Goal: Task Accomplishment & Management: Manage account settings

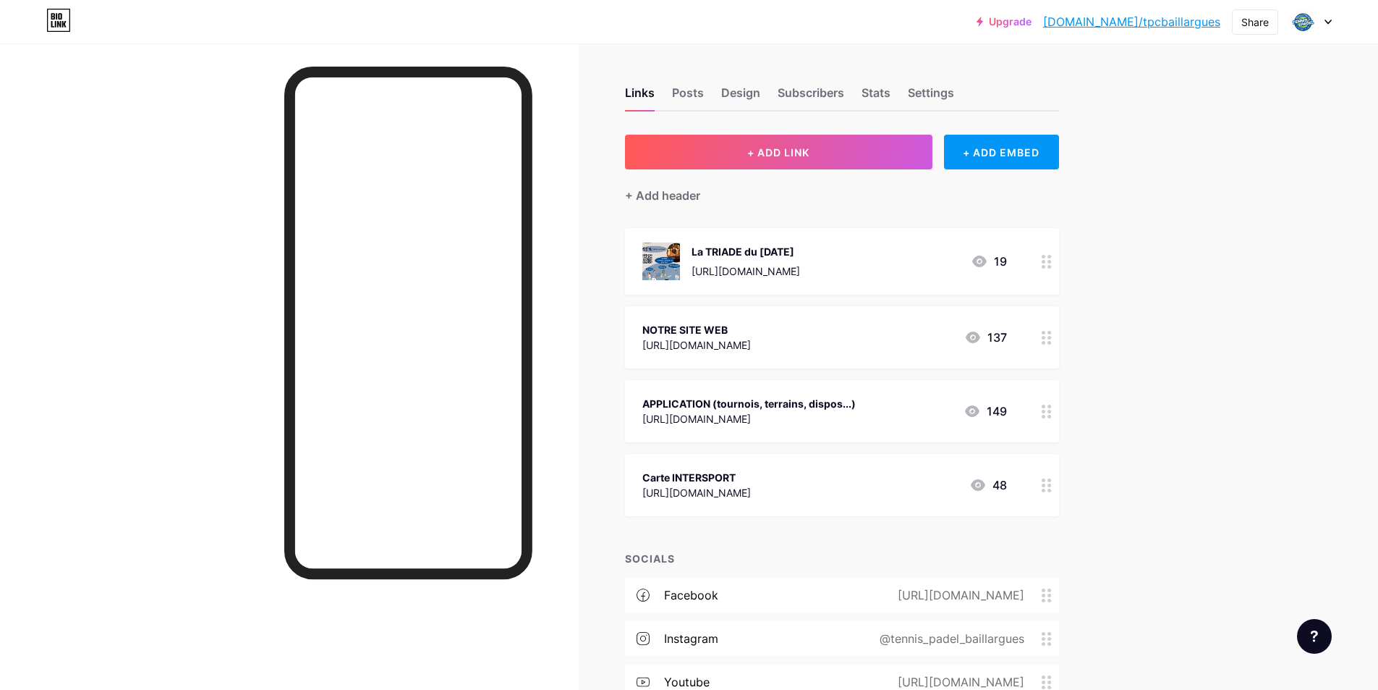
click at [755, 391] on div "APPLICATION (tournois, terrains, dispos...) [URL][DOMAIN_NAME] 149" at bounding box center [842, 411] width 434 height 62
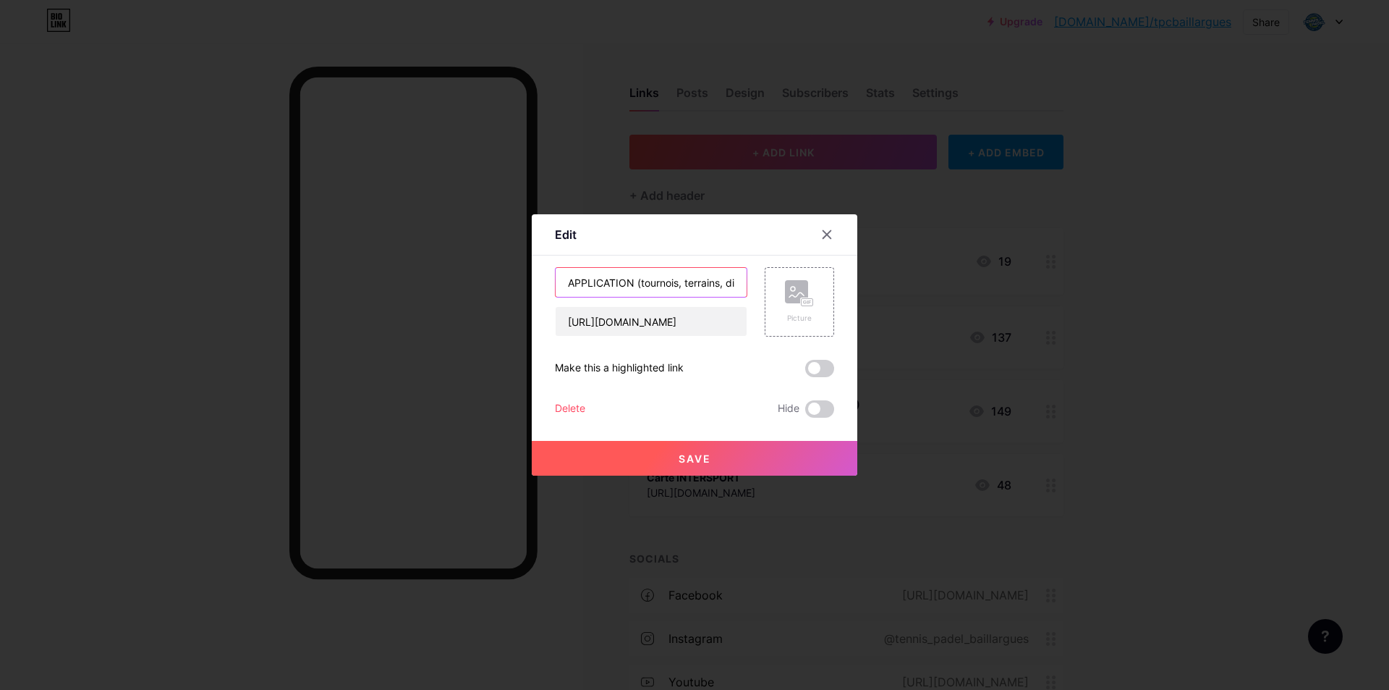
click at [636, 283] on input "APPLICATION (tournois, terrains, dispos...)" at bounding box center [651, 282] width 191 height 29
click at [696, 279] on input "APPLICATION (tournois, terrains, dispos...)" at bounding box center [651, 282] width 191 height 29
click at [636, 283] on input "APPLICATION (résa et tournois)" at bounding box center [651, 282] width 191 height 29
drag, startPoint x: 567, startPoint y: 284, endPoint x: 741, endPoint y: 287, distance: 174.4
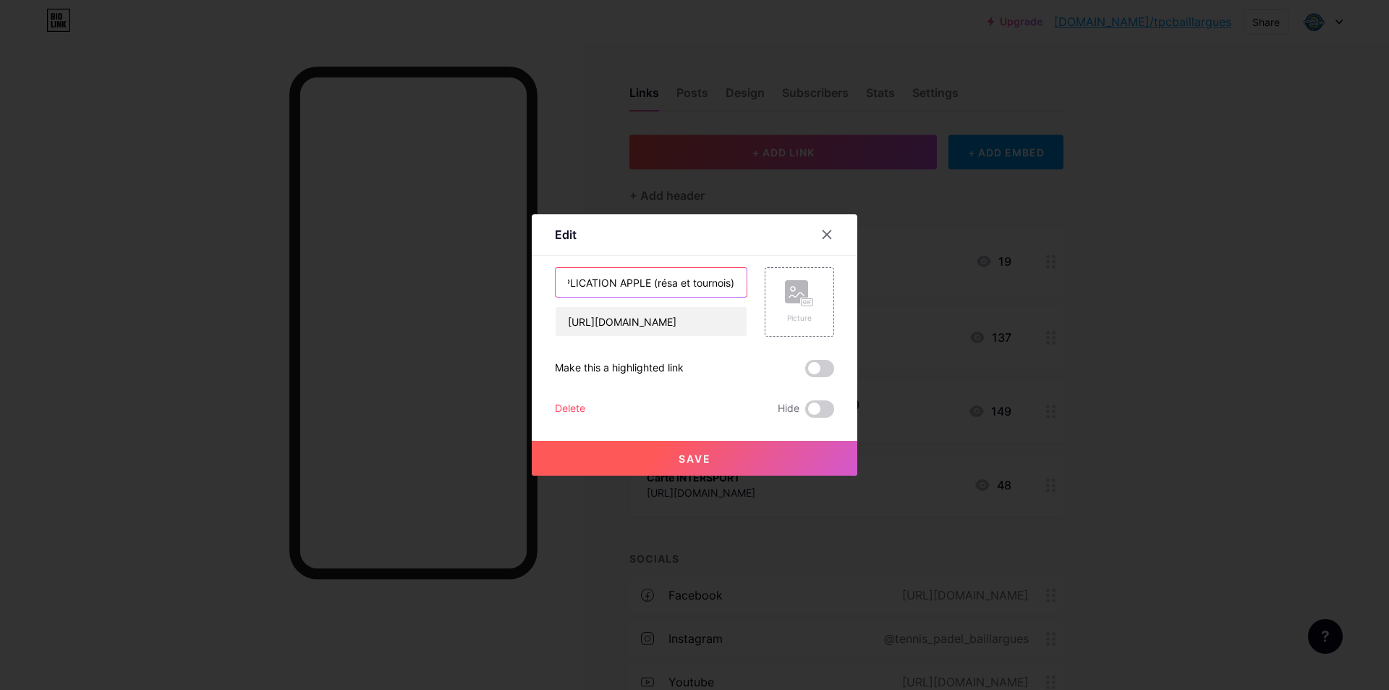
click at [741, 287] on input "APPLICATION APPLE (résa et tournois)" at bounding box center [651, 282] width 191 height 29
type input "APPLICATION APPLE (résa et tournois)"
click at [795, 302] on rect at bounding box center [796, 291] width 23 height 23
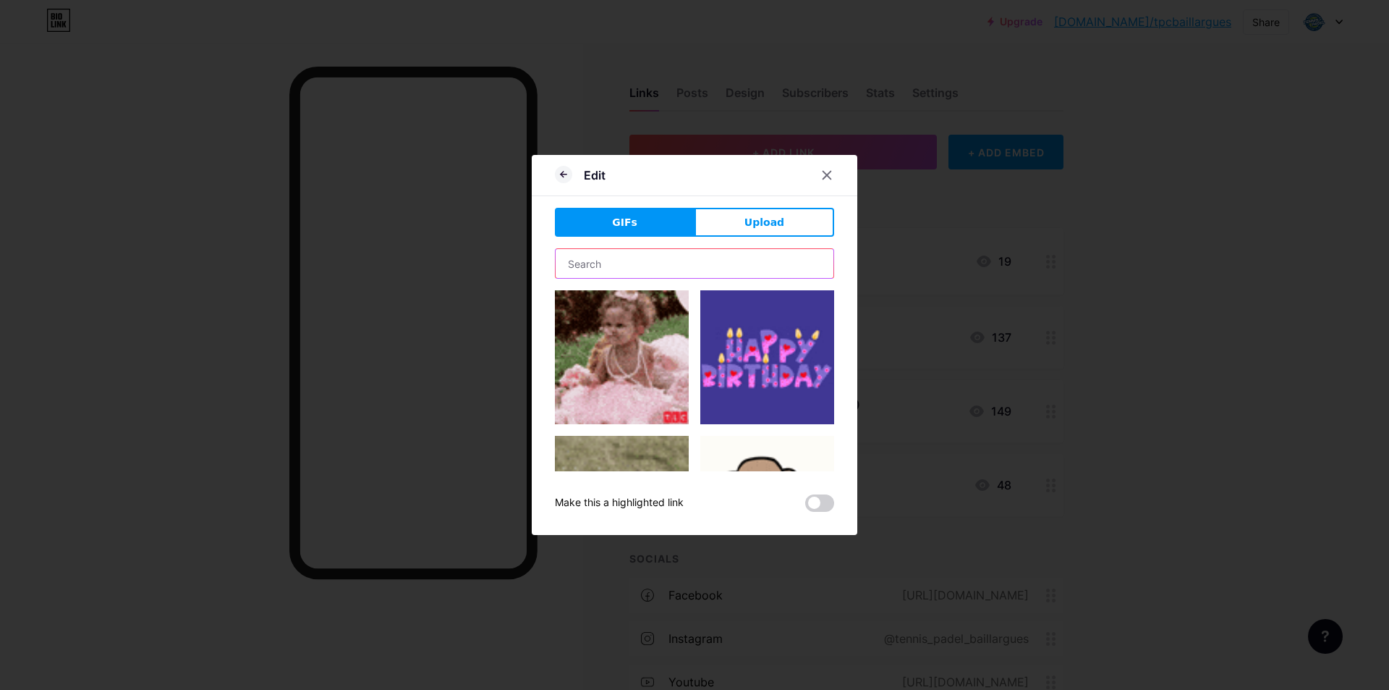
click at [675, 252] on input "text" at bounding box center [695, 263] width 278 height 29
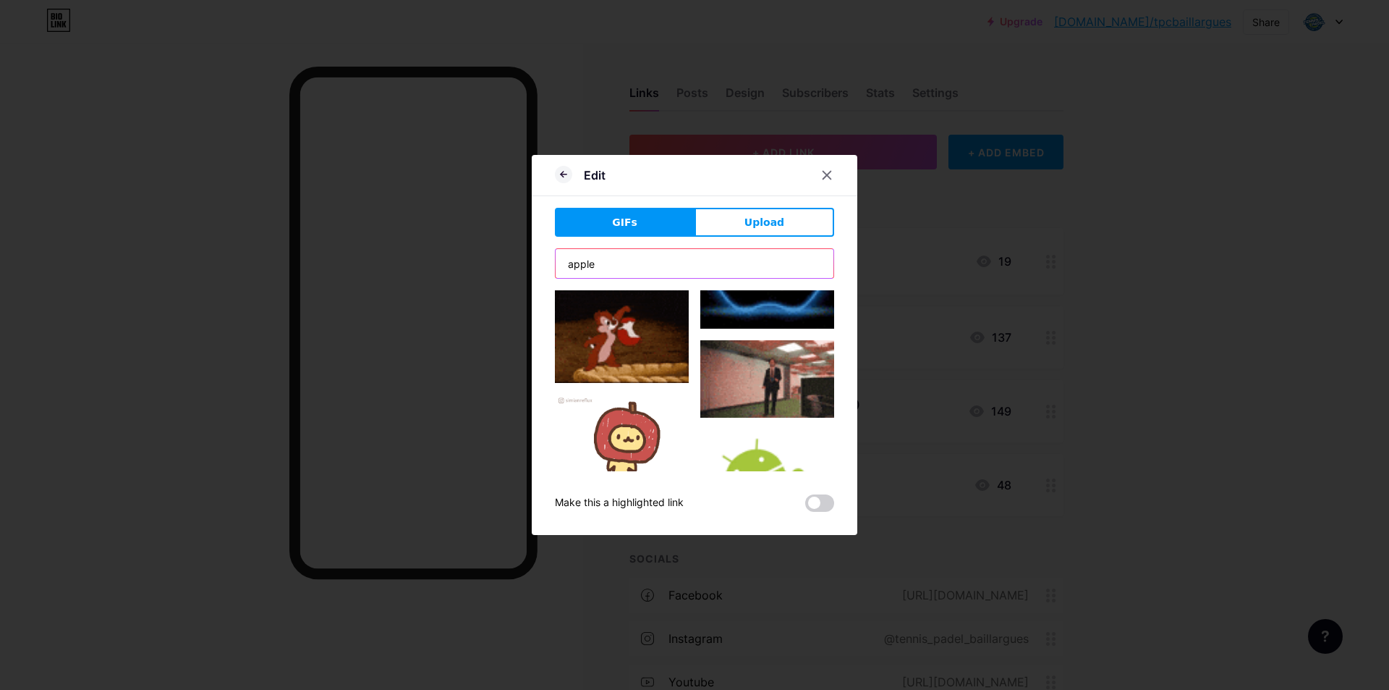
scroll to position [362, 0]
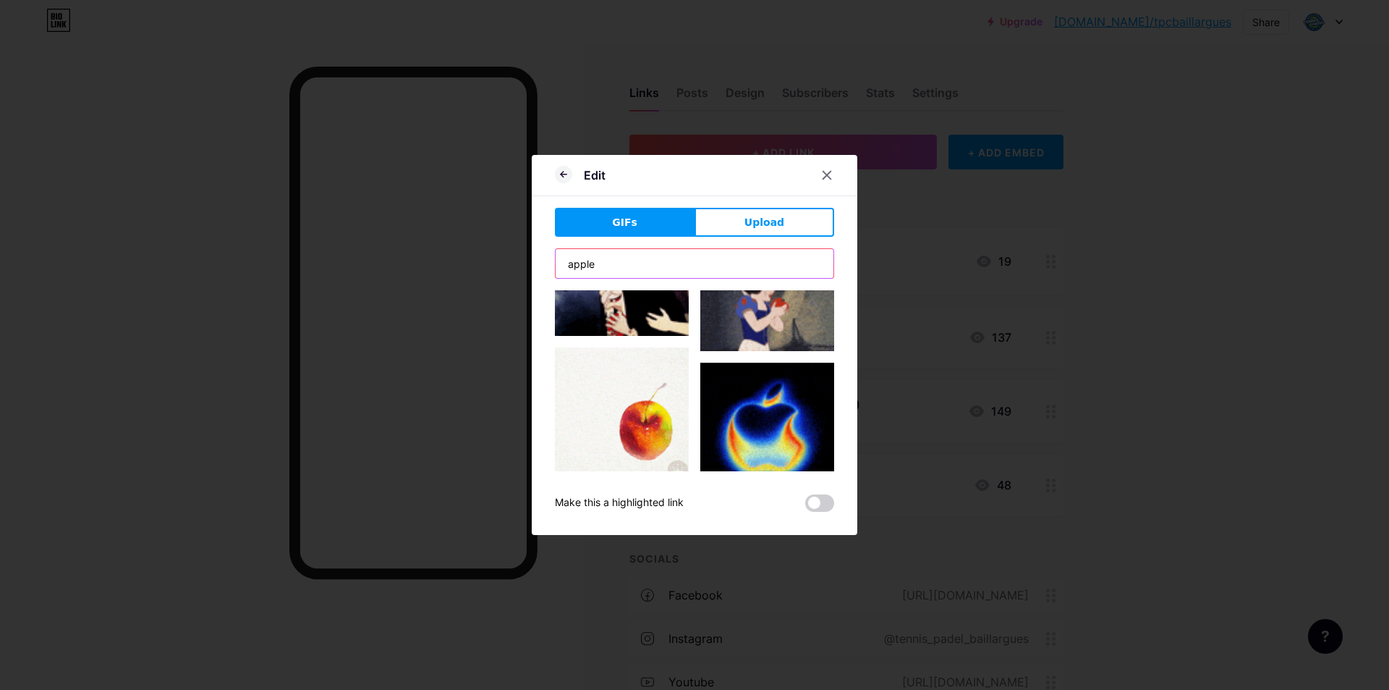
type input "apple"
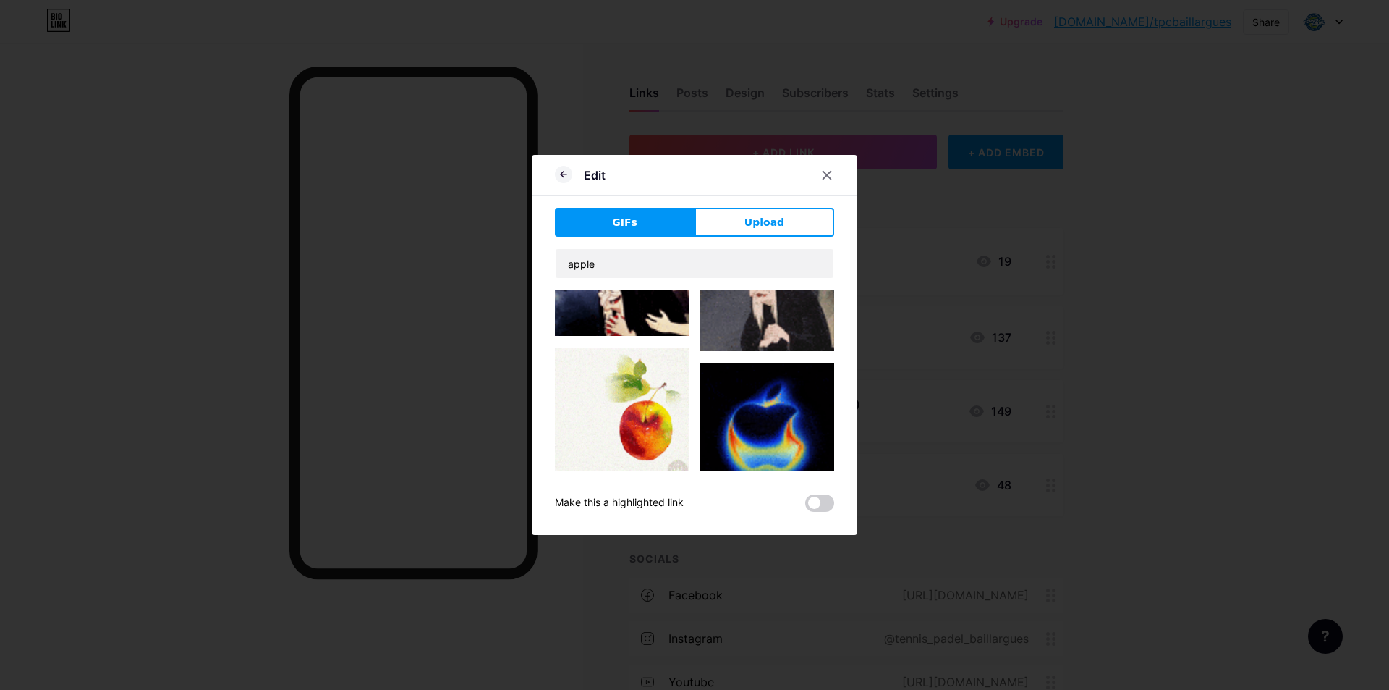
click at [783, 425] on img at bounding box center [767, 433] width 134 height 140
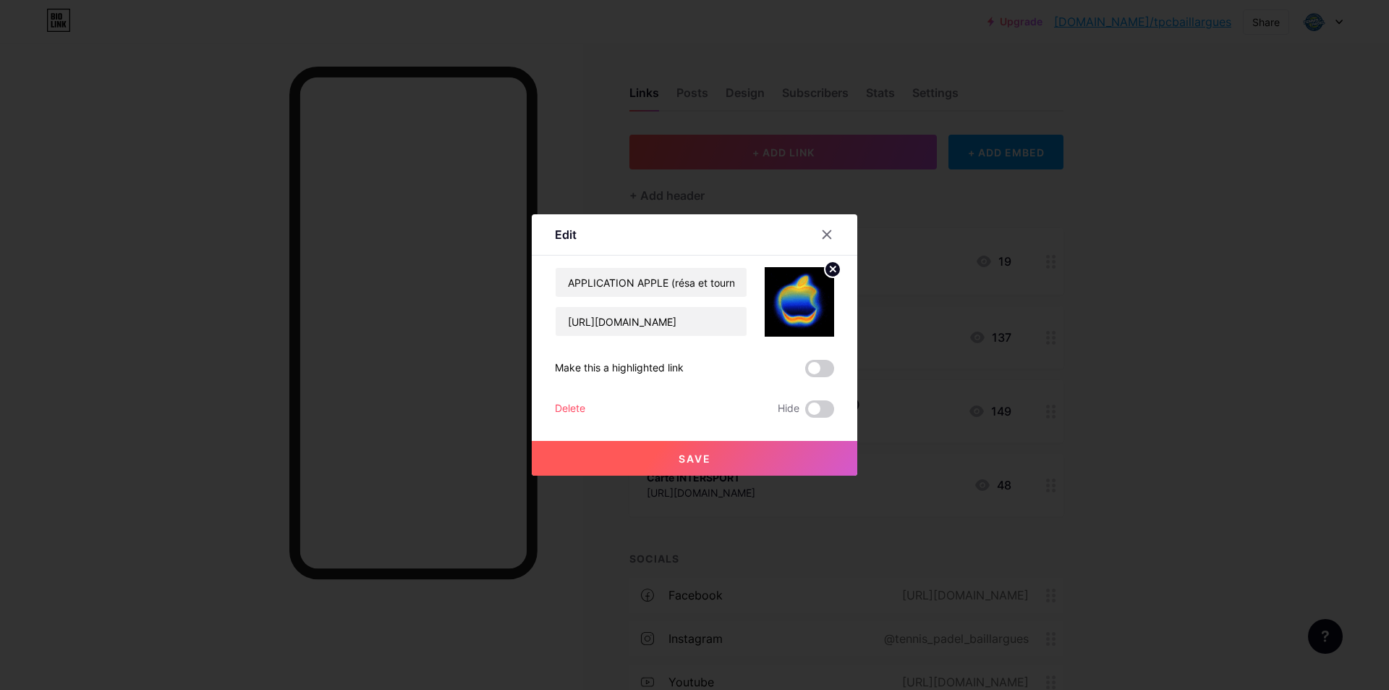
click at [756, 460] on button "Save" at bounding box center [695, 458] width 326 height 35
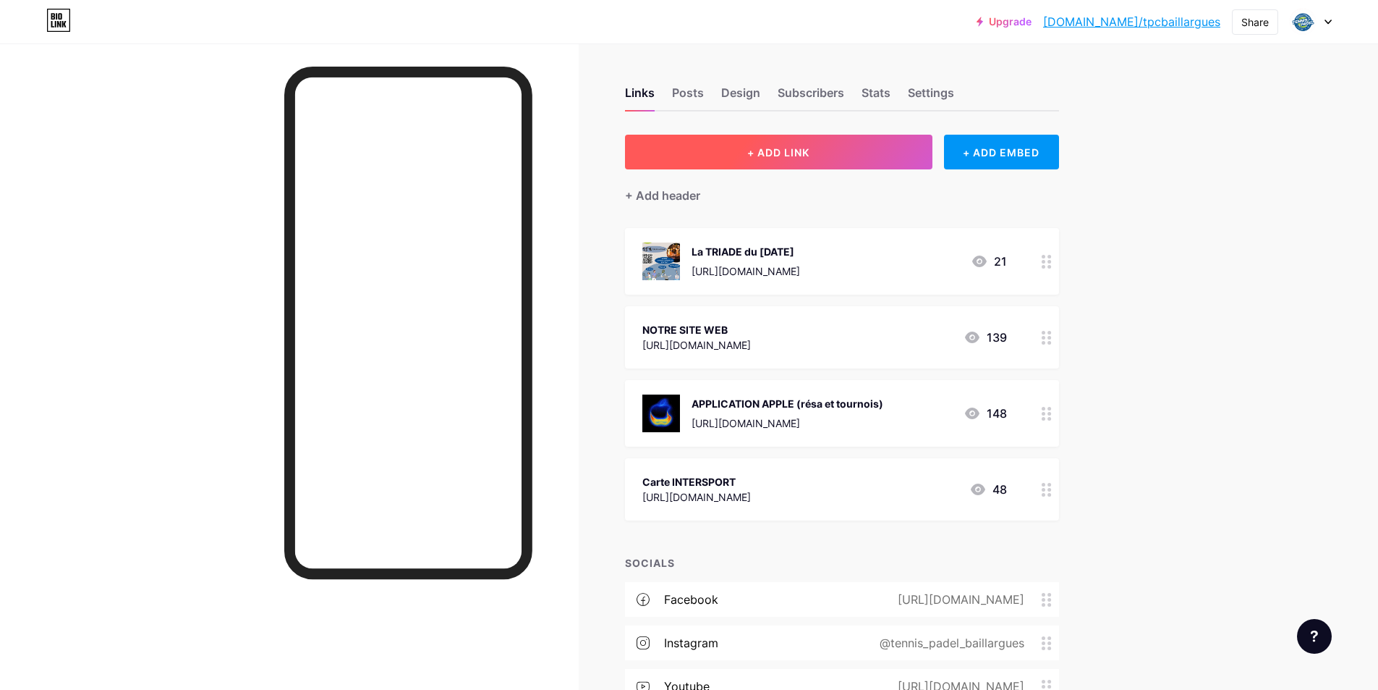
click at [762, 157] on span "+ ADD LINK" at bounding box center [779, 152] width 62 height 12
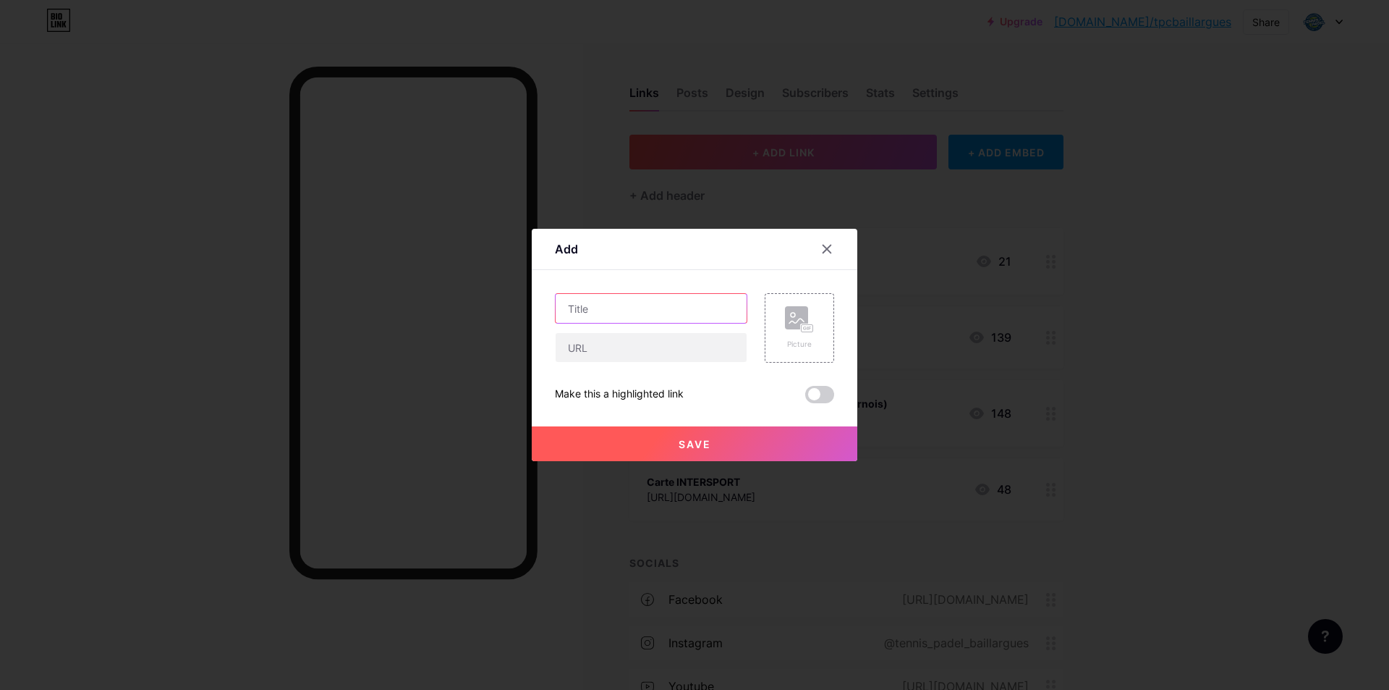
click at [644, 315] on input "text" at bounding box center [651, 308] width 191 height 29
paste input "APPLICATION APPLE (résa et tournois)"
click at [651, 305] on input "APPLICATION APPLE (résa et tournois)" at bounding box center [651, 308] width 191 height 29
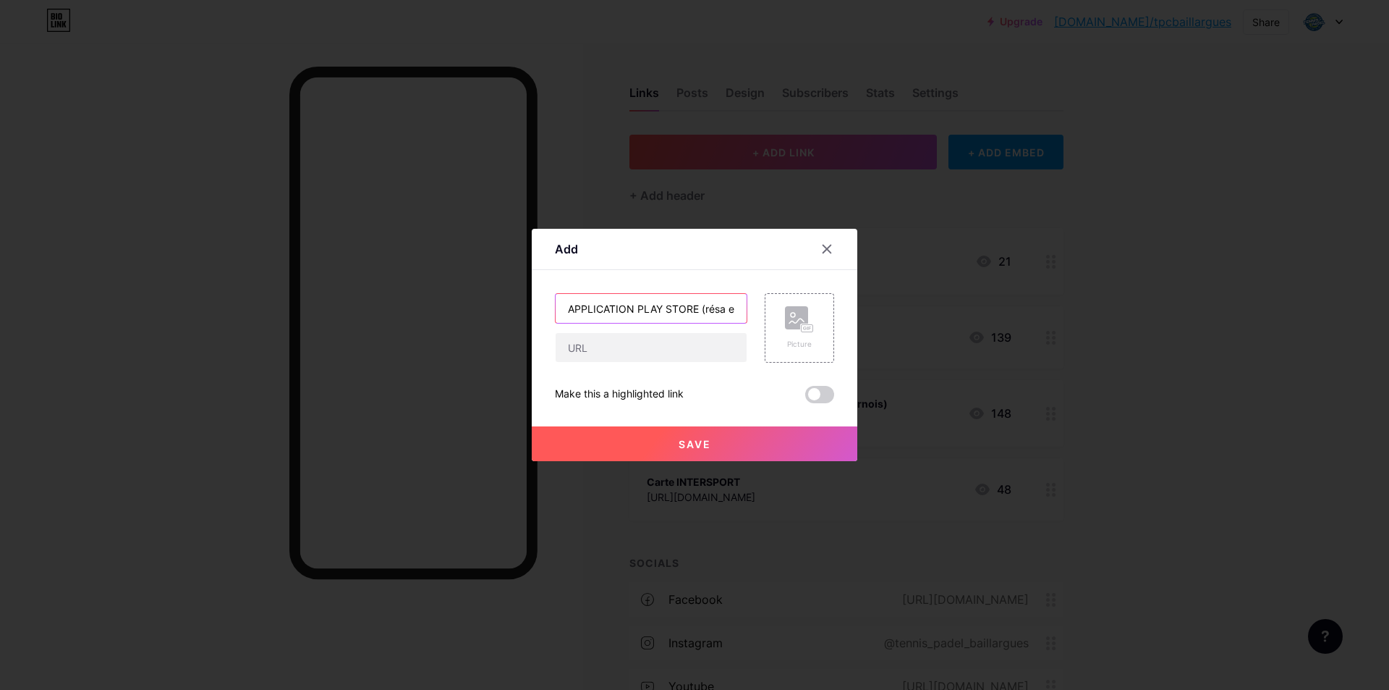
type input "APPLICATION PLAY STORE (résa et tournois)"
click at [651, 342] on input "text" at bounding box center [651, 347] width 191 height 29
paste input "[URL][DOMAIN_NAME]"
type input "[URL][DOMAIN_NAME]"
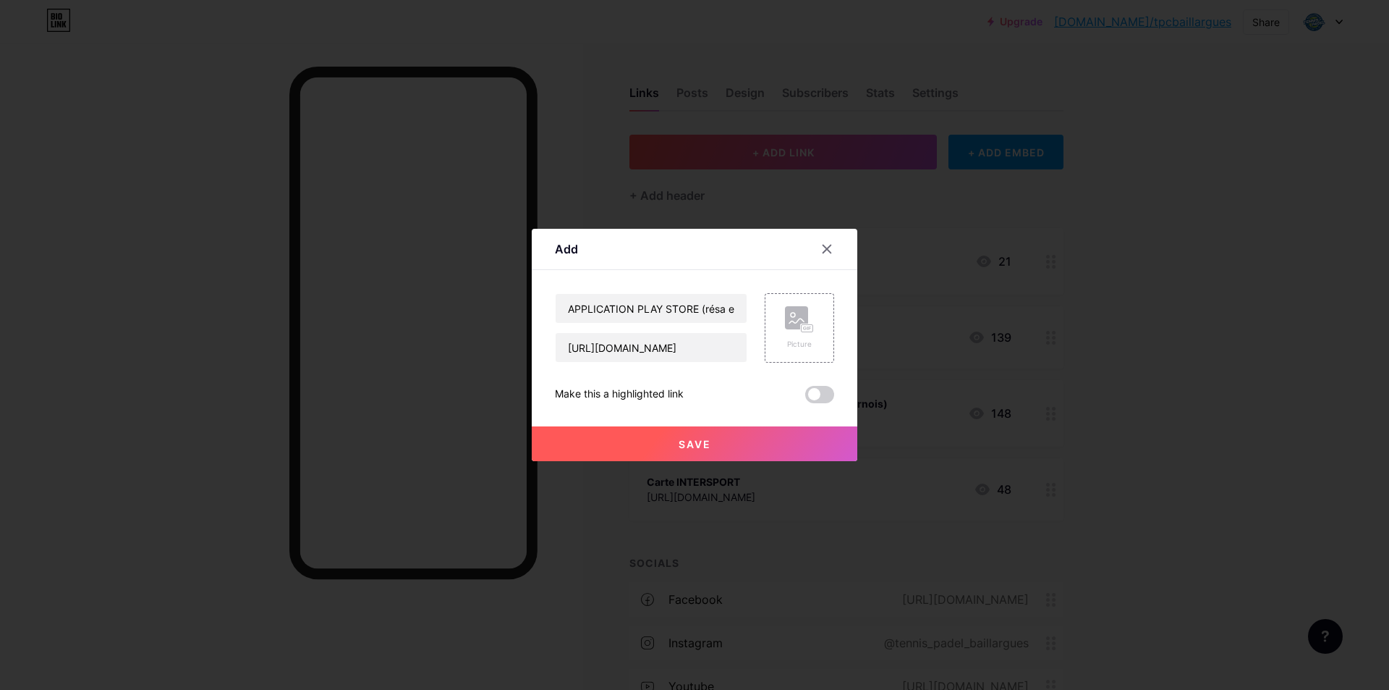
scroll to position [0, 0]
click at [778, 445] on button "Save" at bounding box center [695, 443] width 326 height 35
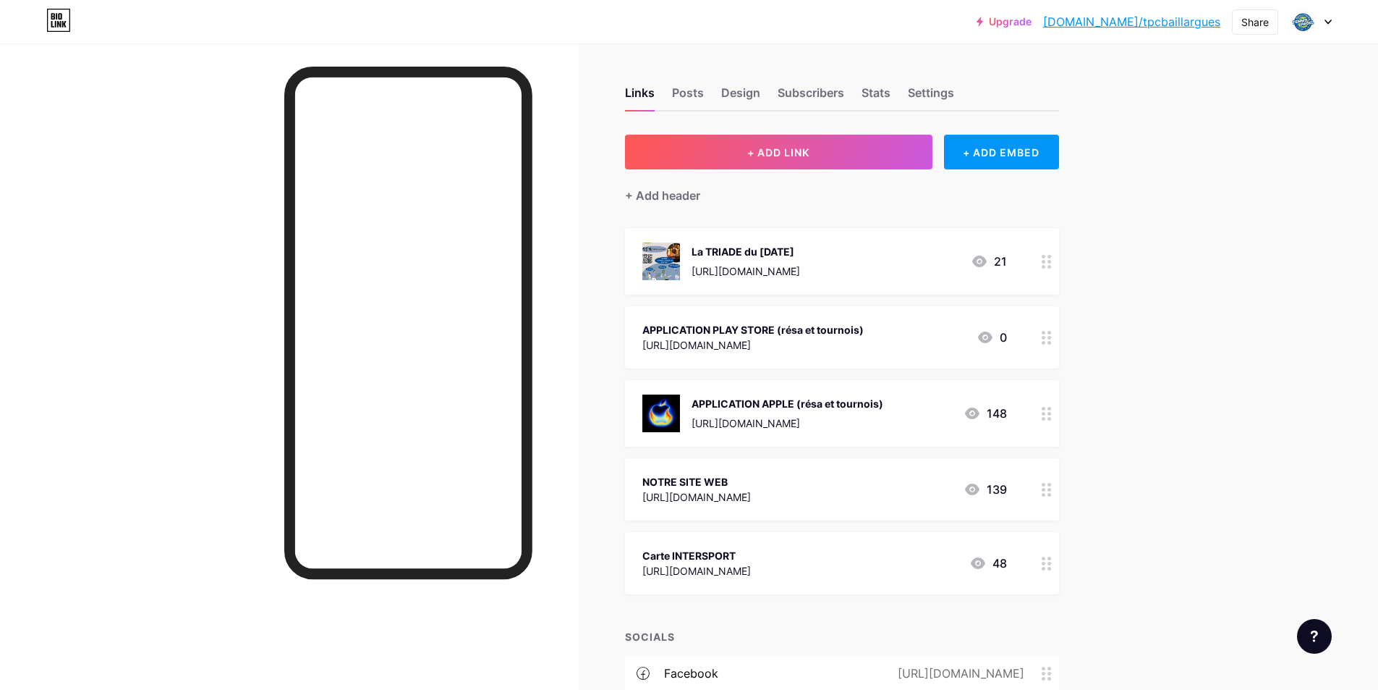
click at [1331, 313] on div "Upgrade [DOMAIN_NAME]/tpcbai... [DOMAIN_NAME]/tpcbaillargues Share Switch accou…" at bounding box center [689, 446] width 1378 height 893
click at [804, 331] on div "APPLICATION PLAY STORE (résa et tournois)" at bounding box center [753, 329] width 221 height 15
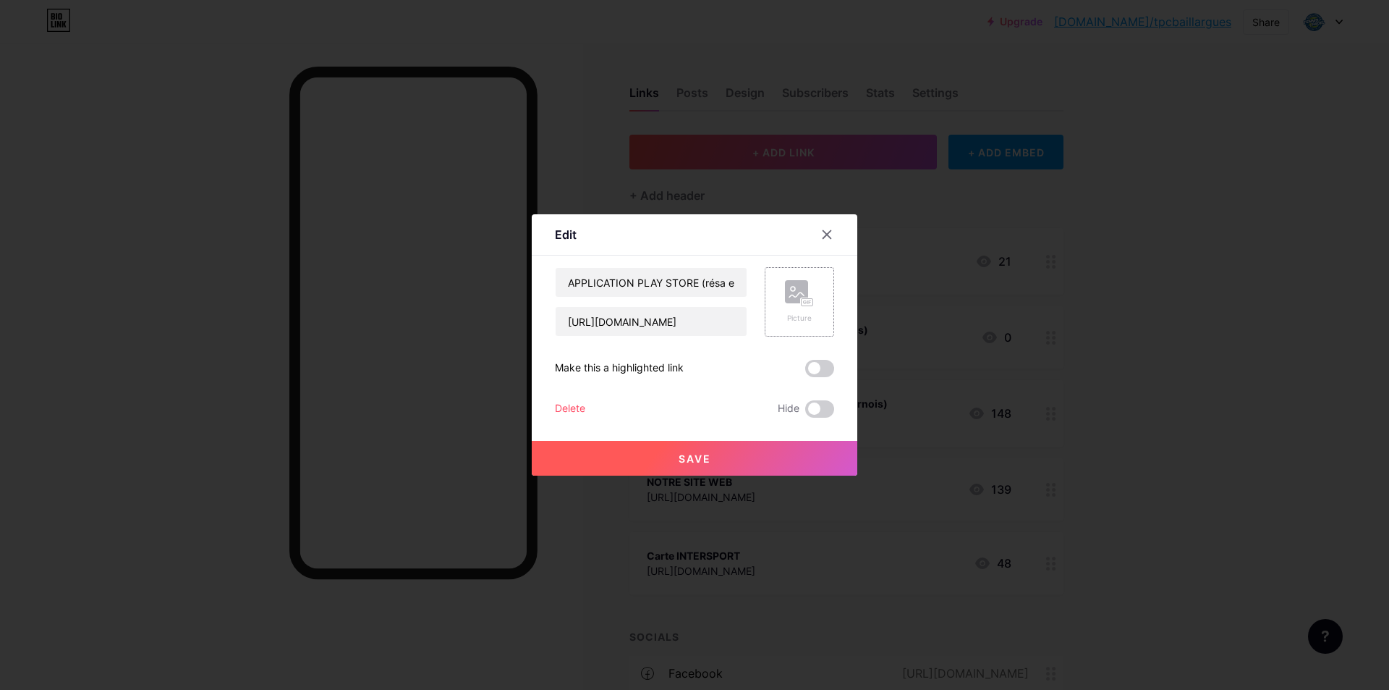
click at [812, 308] on div "Picture" at bounding box center [799, 301] width 29 height 43
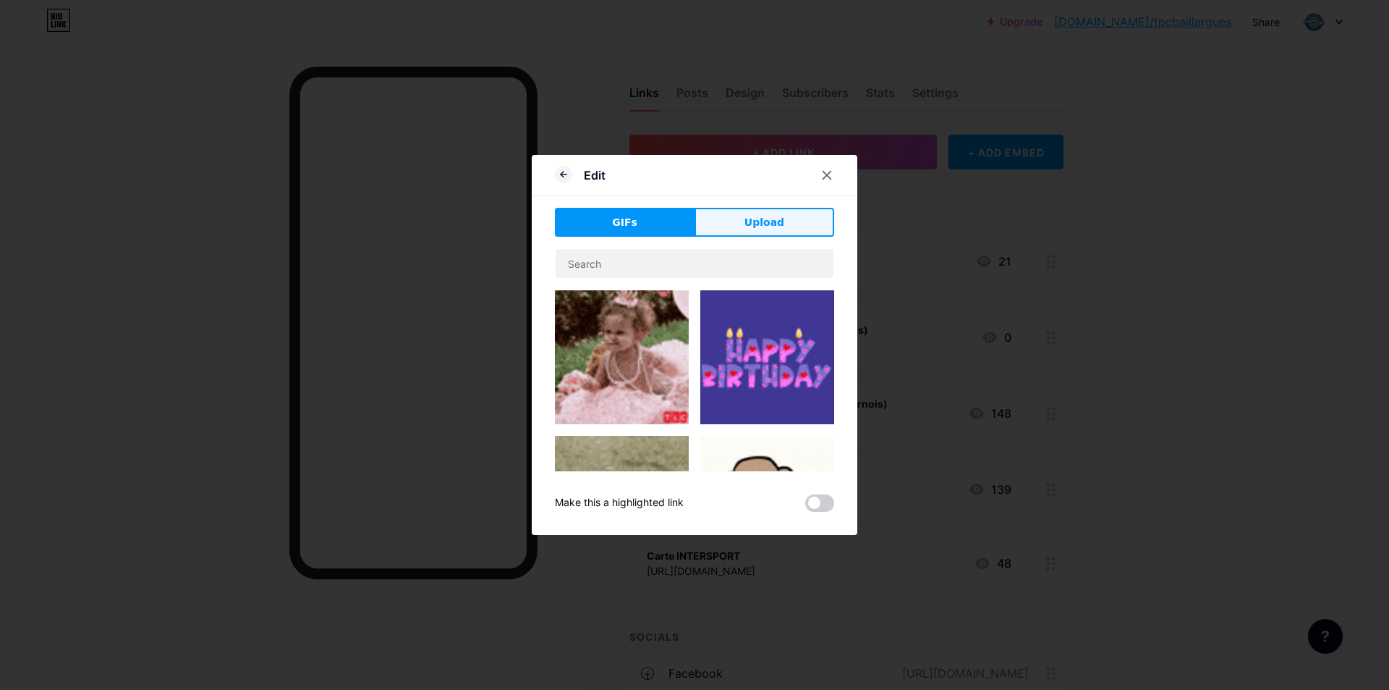
click at [768, 211] on button "Upload" at bounding box center [765, 222] width 140 height 29
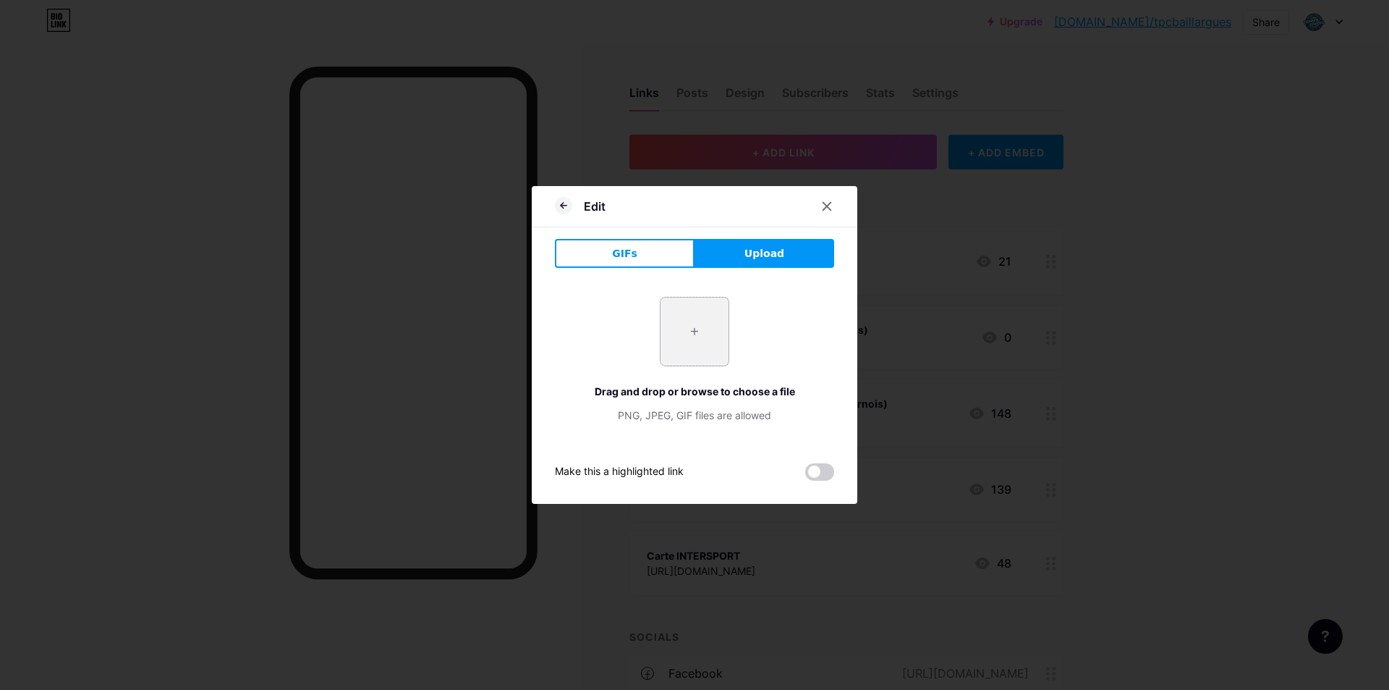
click at [682, 310] on input "file" at bounding box center [695, 331] width 68 height 68
type input "C:\fakepath\logo-du-magasin-google-play_1273375-804.jpg"
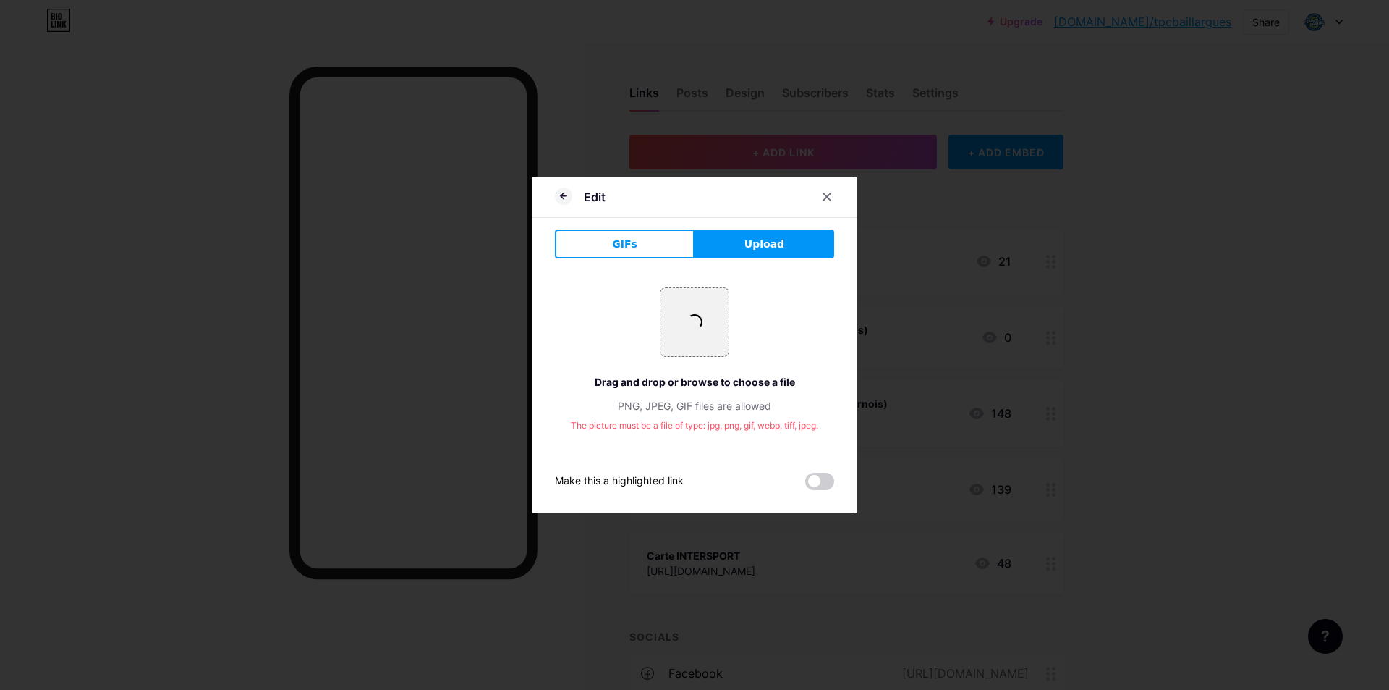
click at [766, 242] on span "Upload" at bounding box center [765, 244] width 40 height 15
click at [826, 198] on icon at bounding box center [827, 197] width 8 height 8
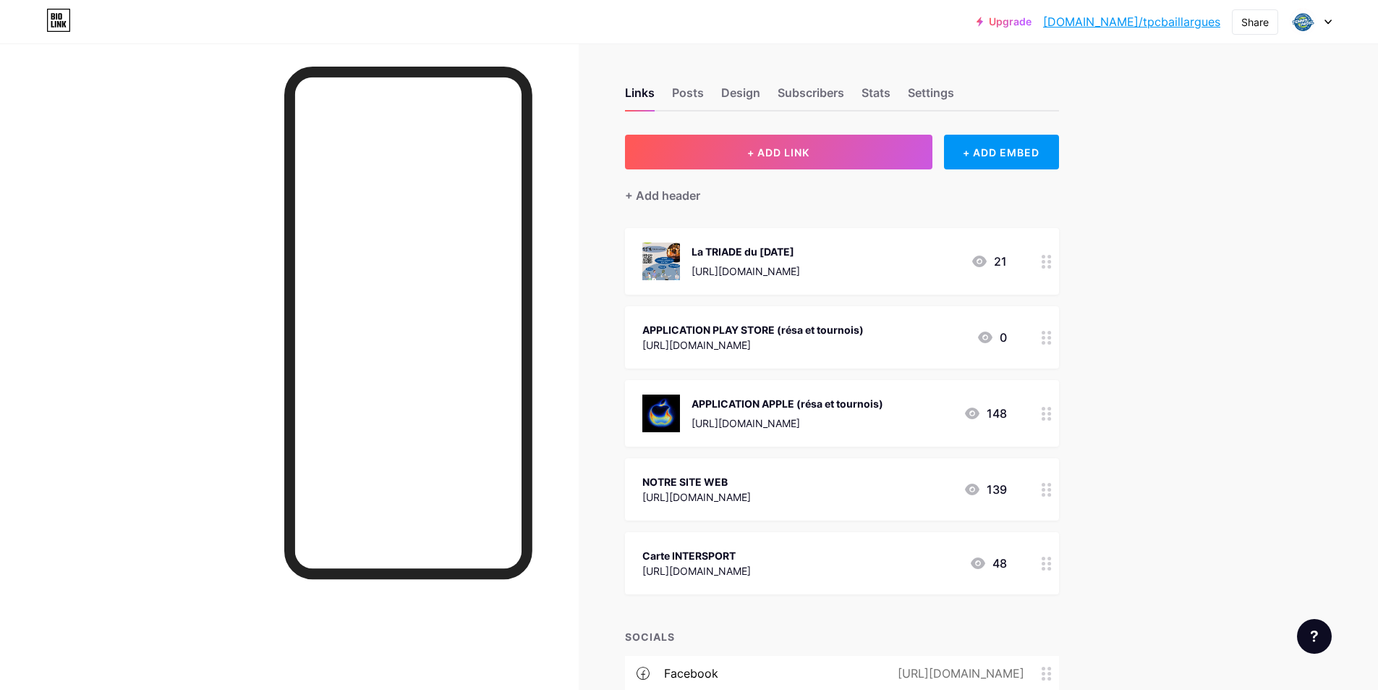
click at [783, 343] on div "[URL][DOMAIN_NAME]" at bounding box center [753, 344] width 221 height 15
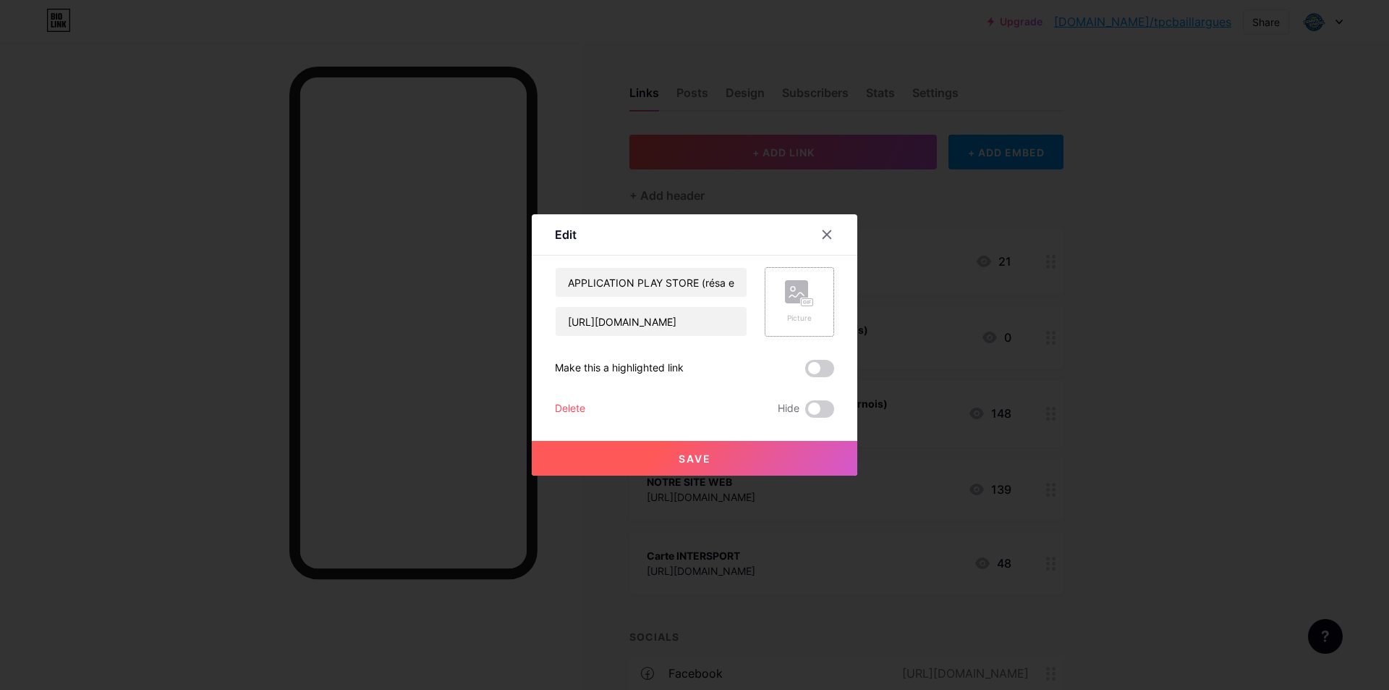
click at [797, 299] on rect at bounding box center [796, 291] width 23 height 23
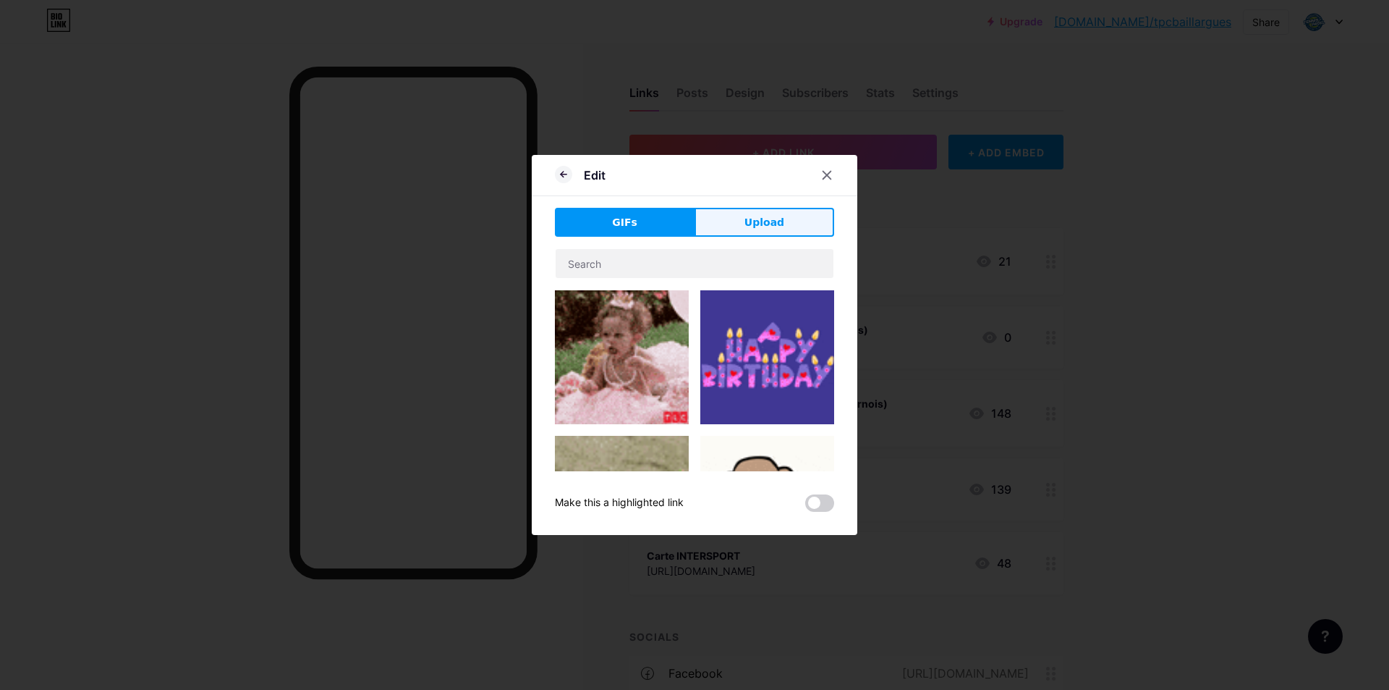
click at [746, 221] on button "Upload" at bounding box center [765, 222] width 140 height 29
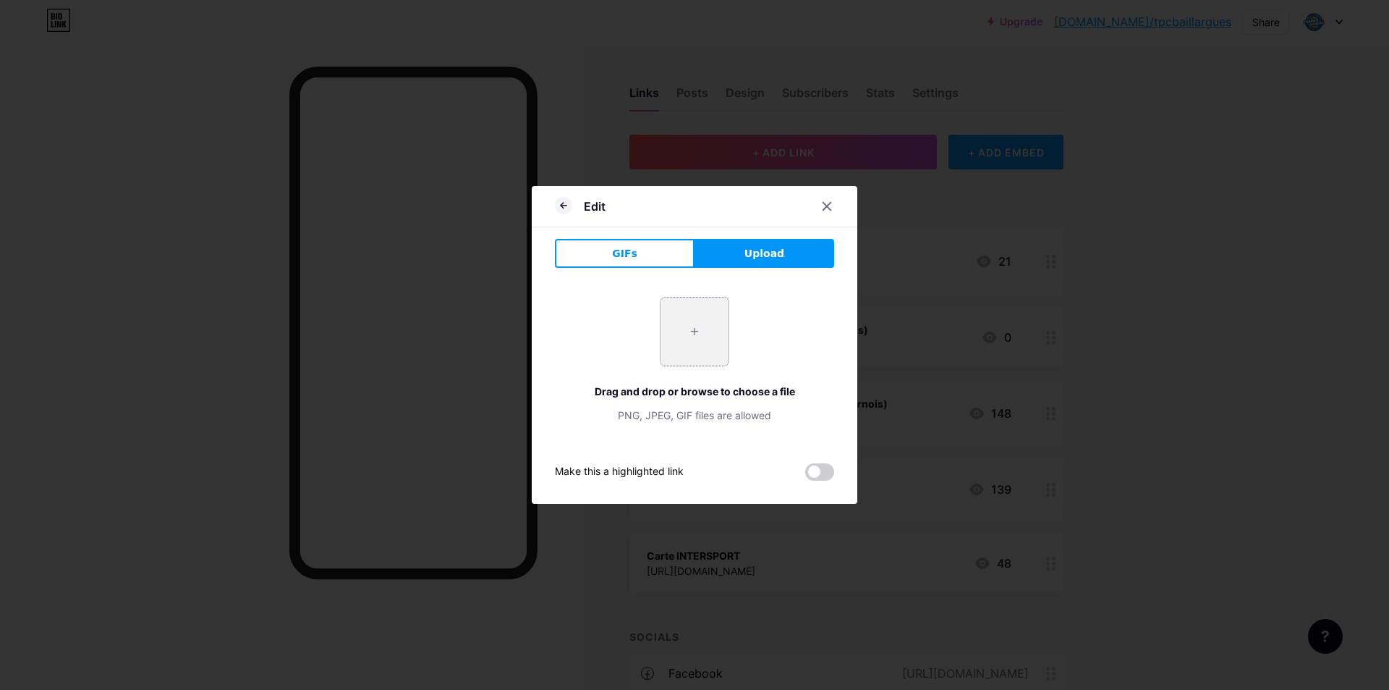
click at [686, 326] on input "file" at bounding box center [695, 331] width 68 height 68
type input "C:\fakepath\hd-google-play-playstore-logo-symbol-png-701751694777134cuw3jc7voo.…"
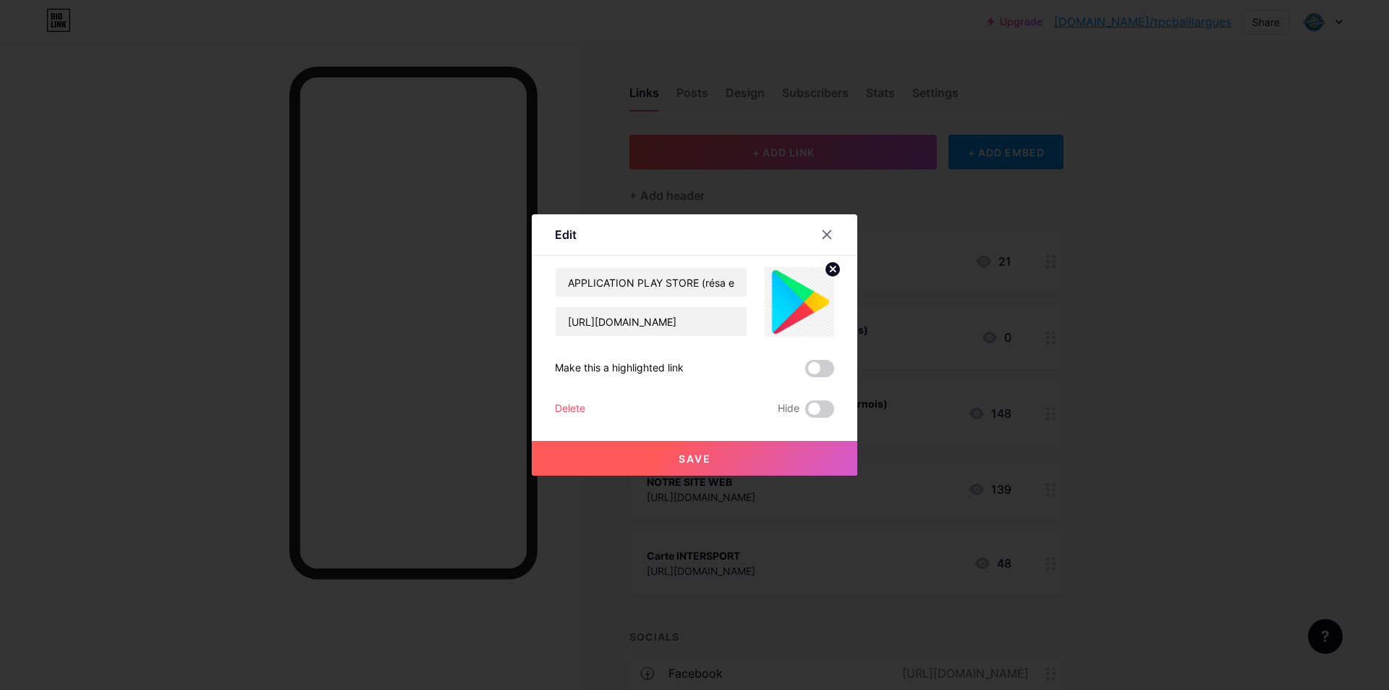
click at [727, 456] on button "Save" at bounding box center [695, 458] width 326 height 35
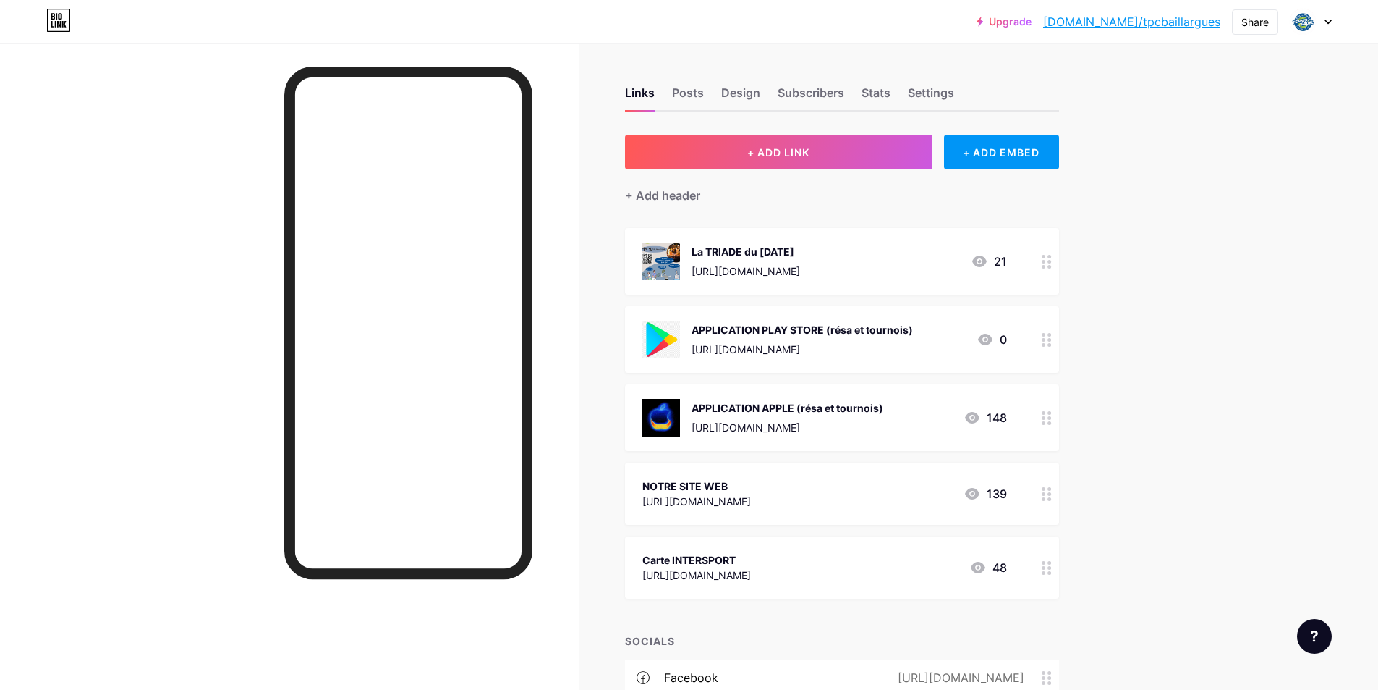
click at [154, 272] on div at bounding box center [289, 388] width 579 height 690
click at [591, 232] on div "Links Posts Design Subscribers Stats Settings + ADD LINK + ADD EMBED + Add head…" at bounding box center [560, 470] width 1120 height 854
click at [703, 552] on div "Carte INTERSPORT" at bounding box center [697, 559] width 109 height 15
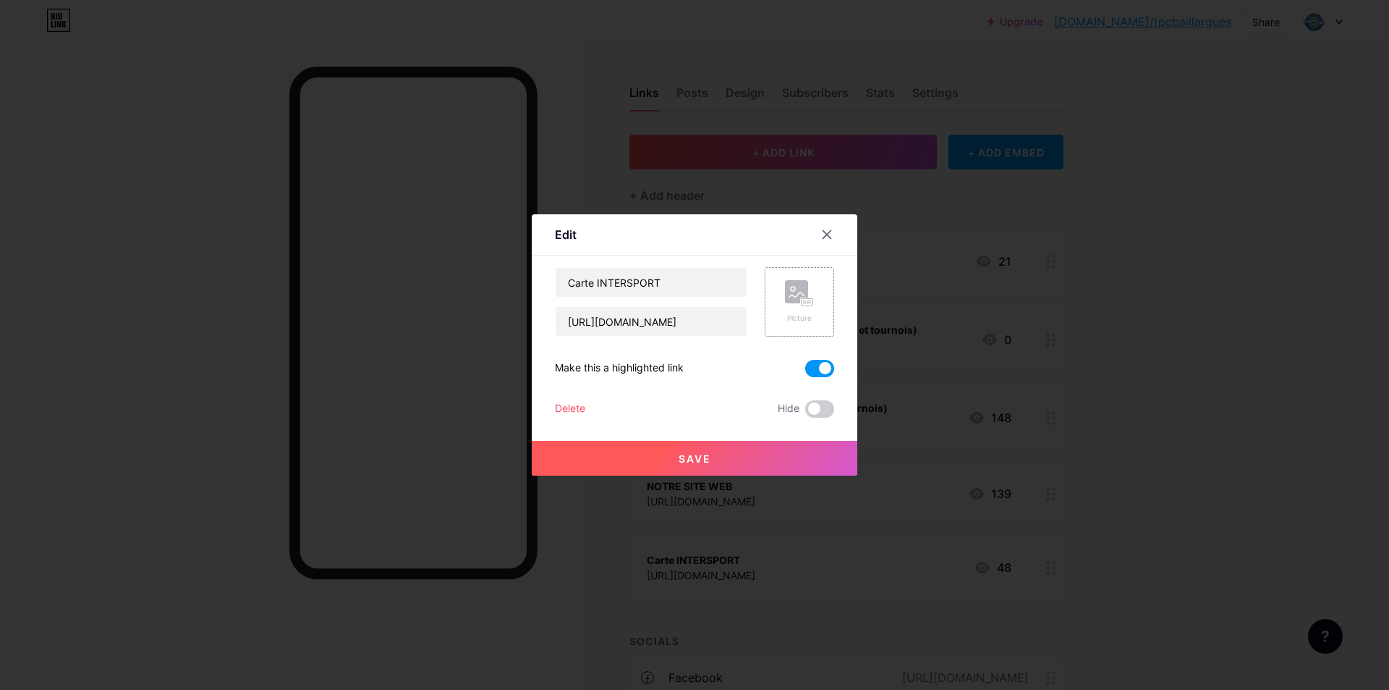
click at [819, 300] on div "Picture" at bounding box center [799, 301] width 69 height 69
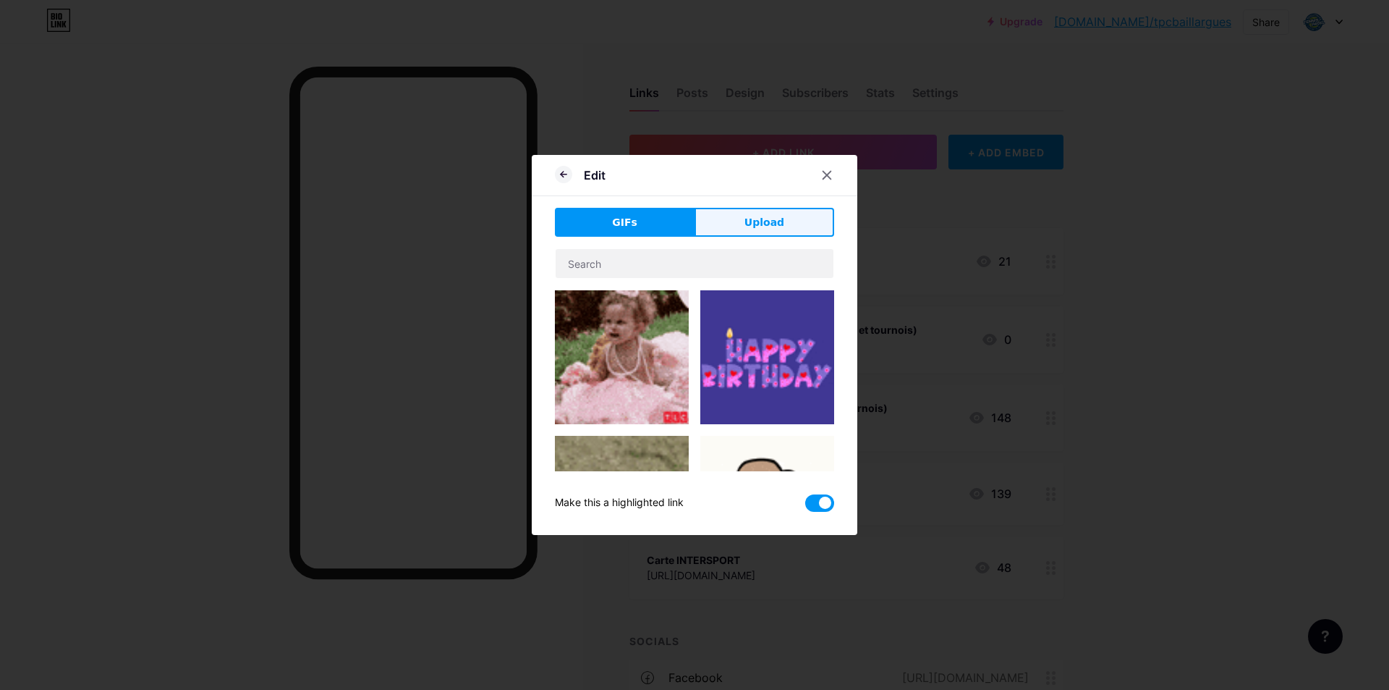
click at [769, 226] on span "Upload" at bounding box center [765, 222] width 40 height 15
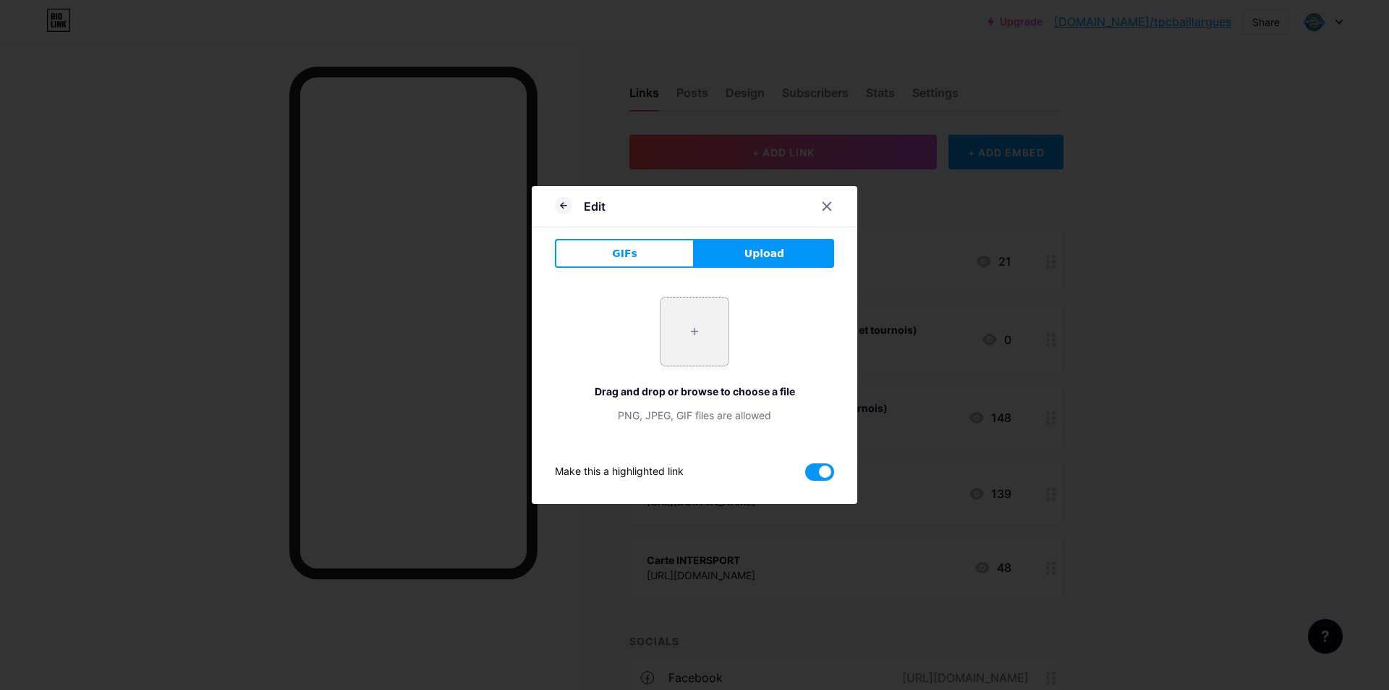
click at [701, 326] on input "file" at bounding box center [695, 331] width 68 height 68
type input "C:\fakepath\téléchargement.png"
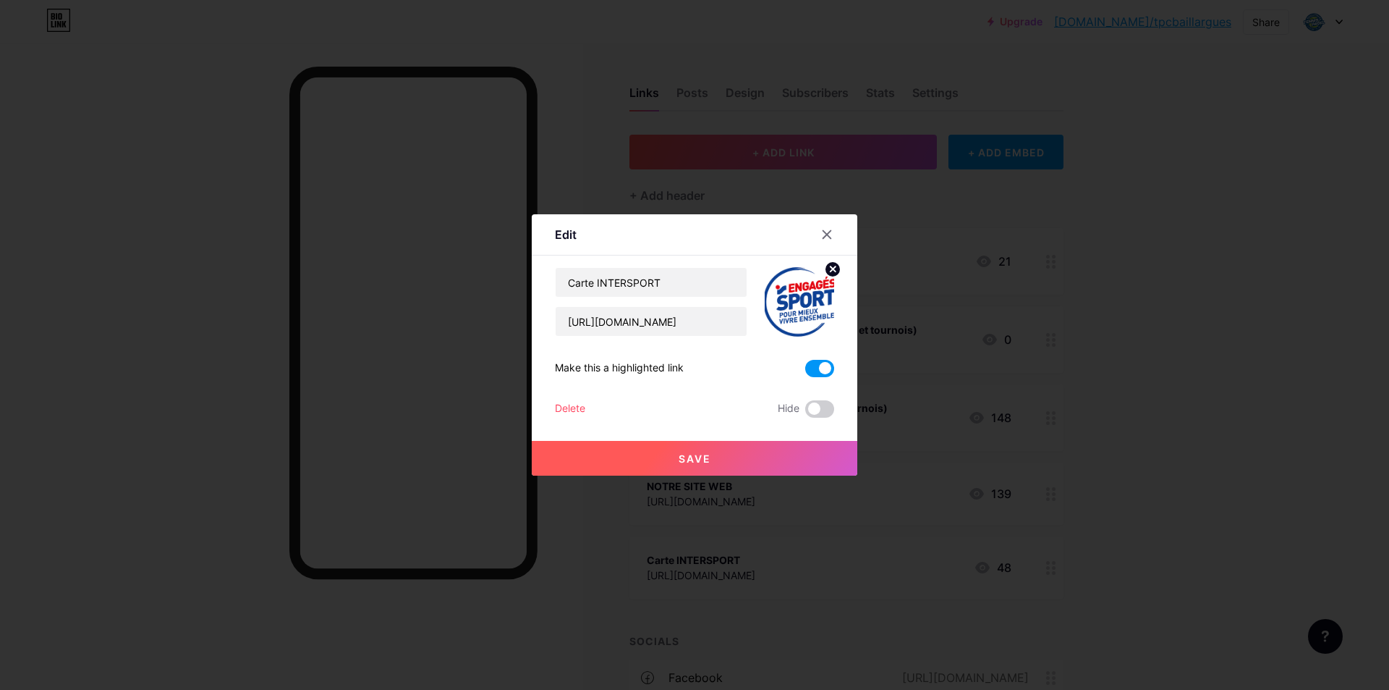
click at [758, 454] on button "Save" at bounding box center [695, 458] width 326 height 35
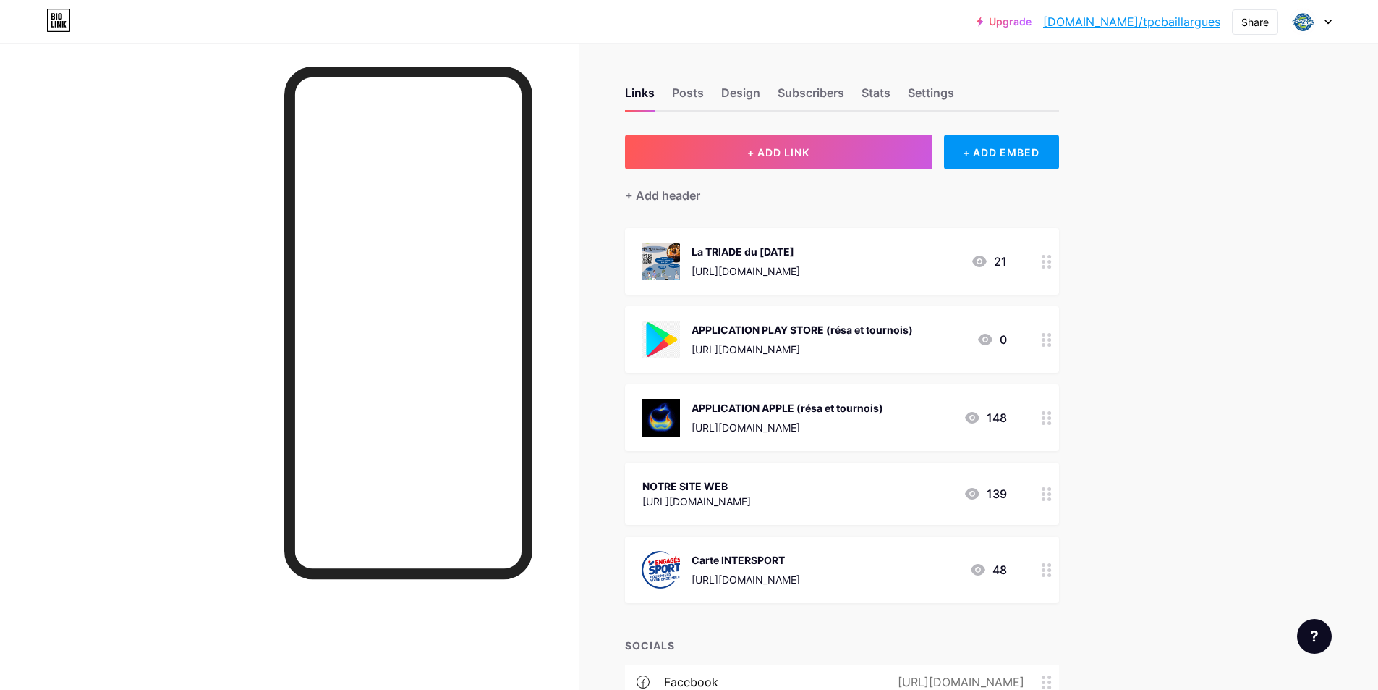
drag, startPoint x: 79, startPoint y: 326, endPoint x: 82, endPoint y: 376, distance: 50.8
click at [79, 326] on div at bounding box center [289, 388] width 579 height 690
click at [735, 473] on div "NOTRE SITE WEB [URL][DOMAIN_NAME] 139" at bounding box center [842, 493] width 434 height 62
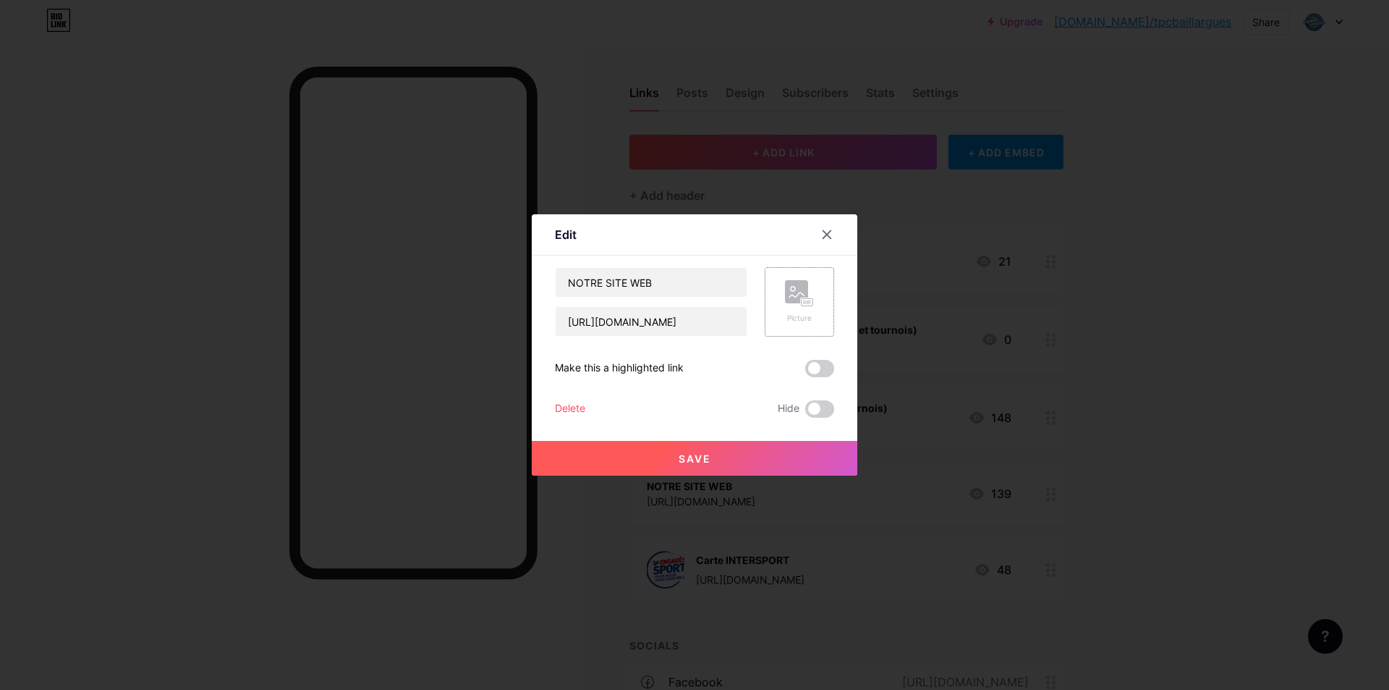
click at [805, 318] on div "Picture" at bounding box center [799, 318] width 29 height 11
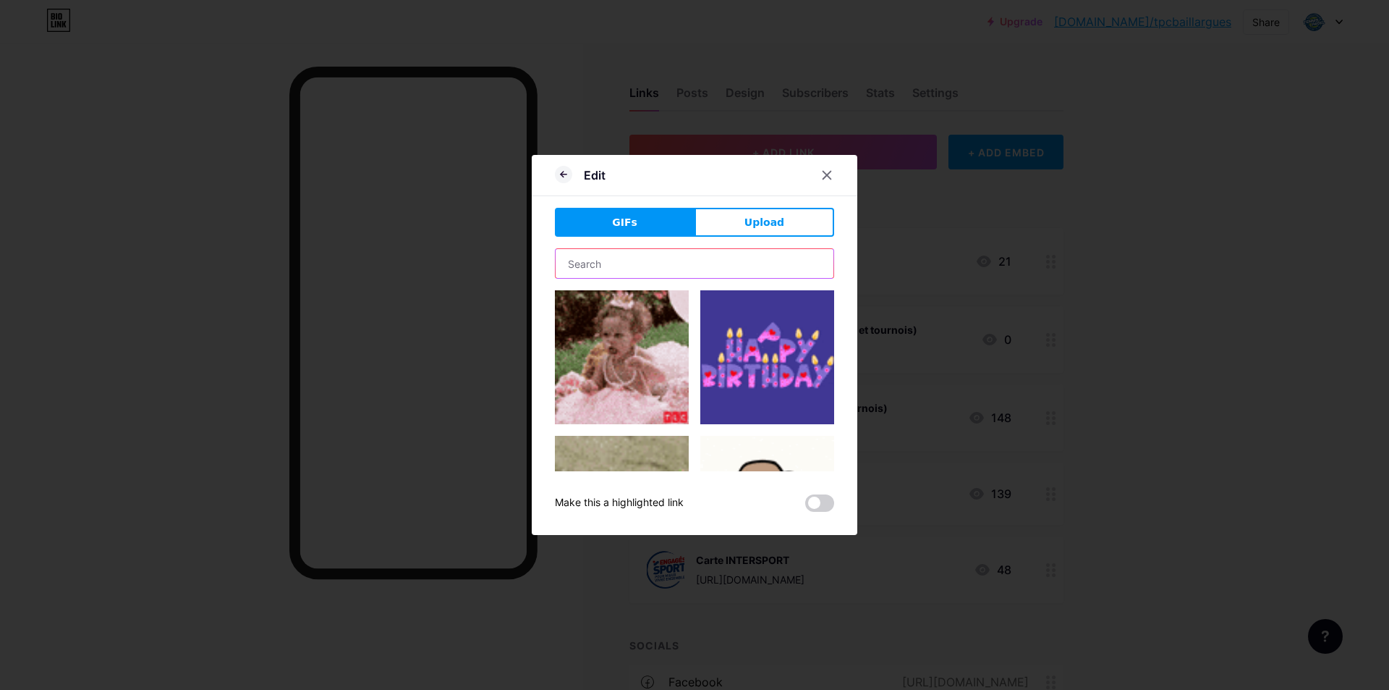
click at [672, 274] on input "text" at bounding box center [695, 263] width 278 height 29
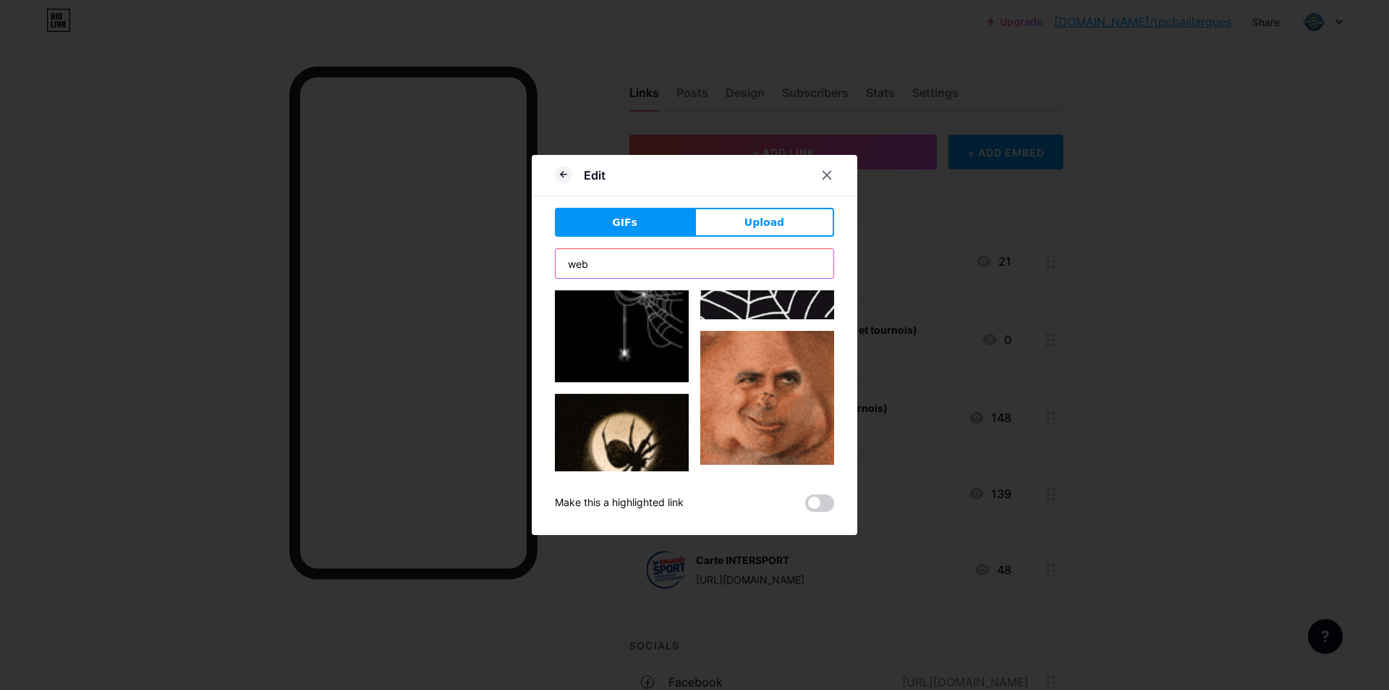
scroll to position [579, 0]
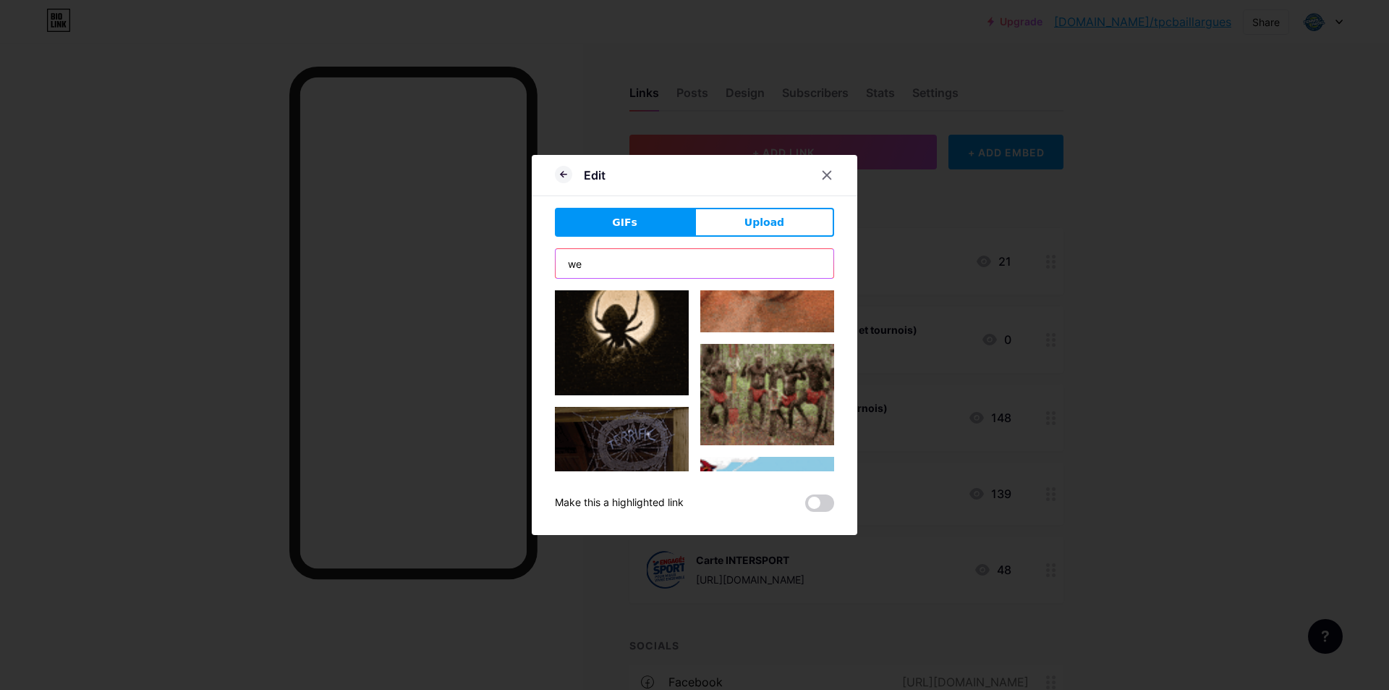
type input "w"
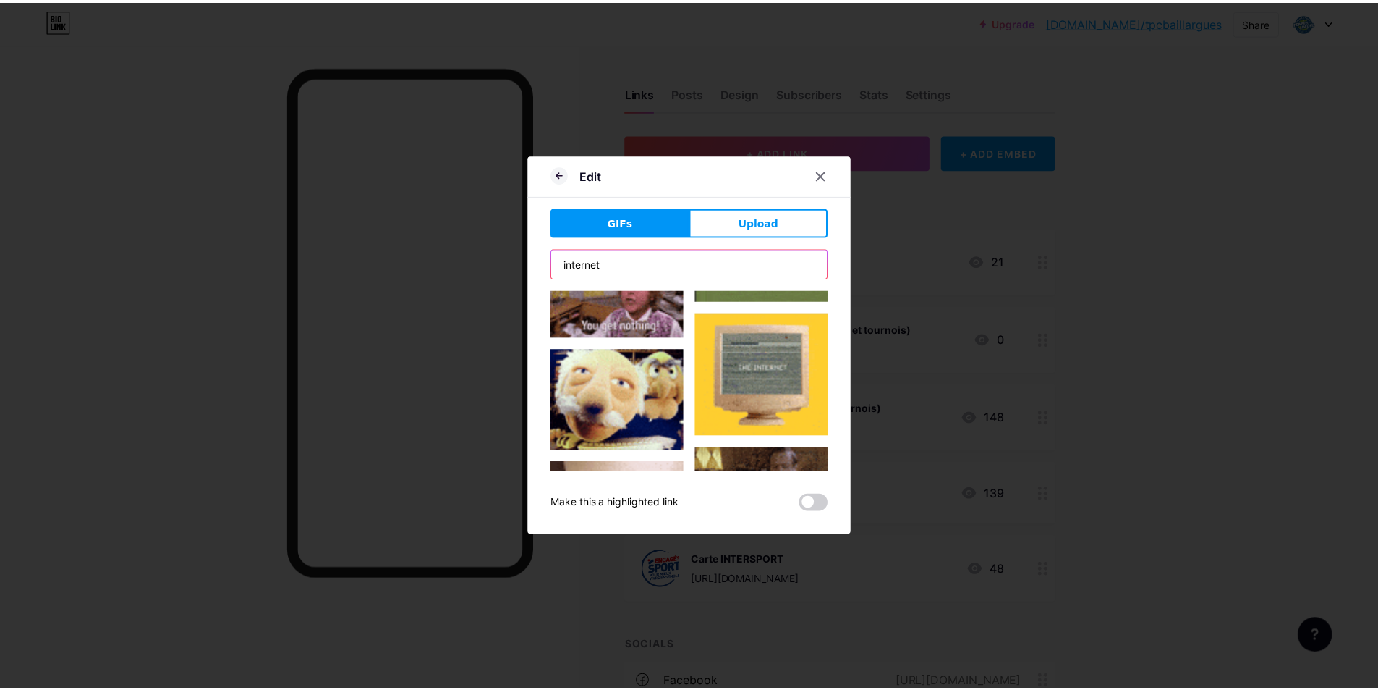
scroll to position [0, 0]
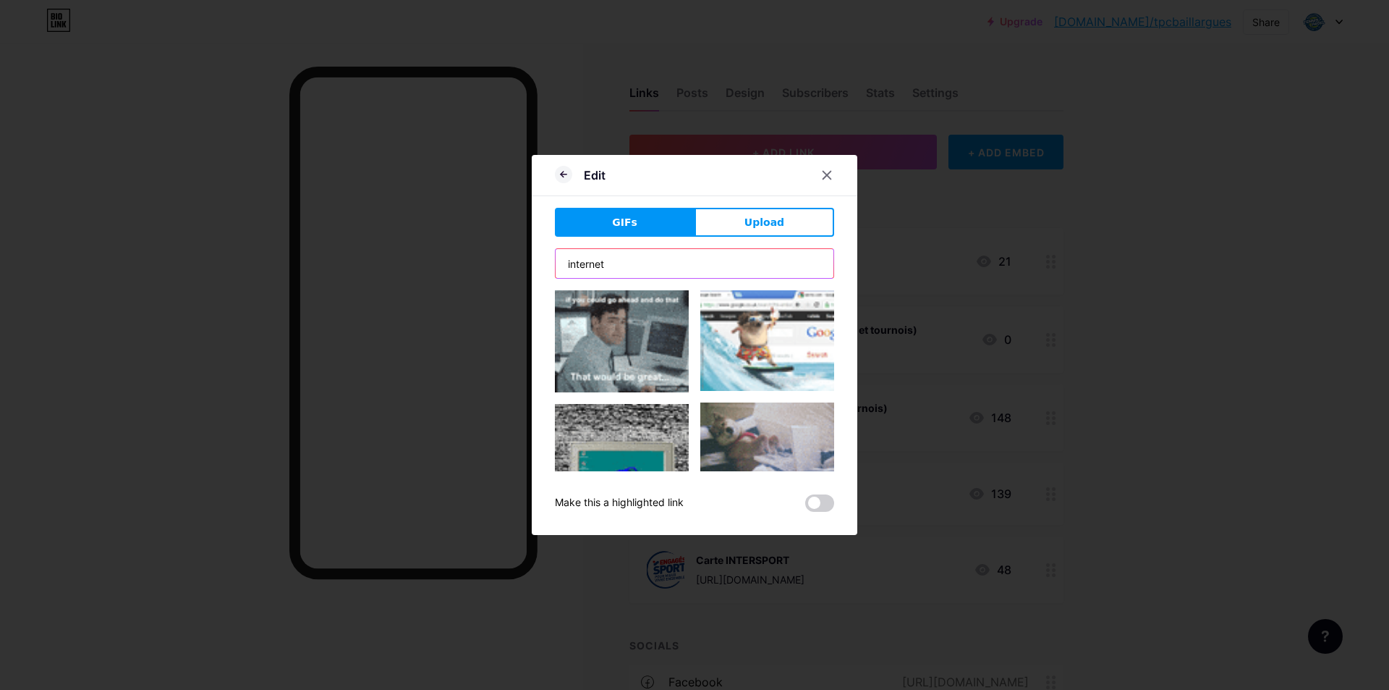
type input "internet"
click at [755, 341] on img at bounding box center [767, 340] width 134 height 101
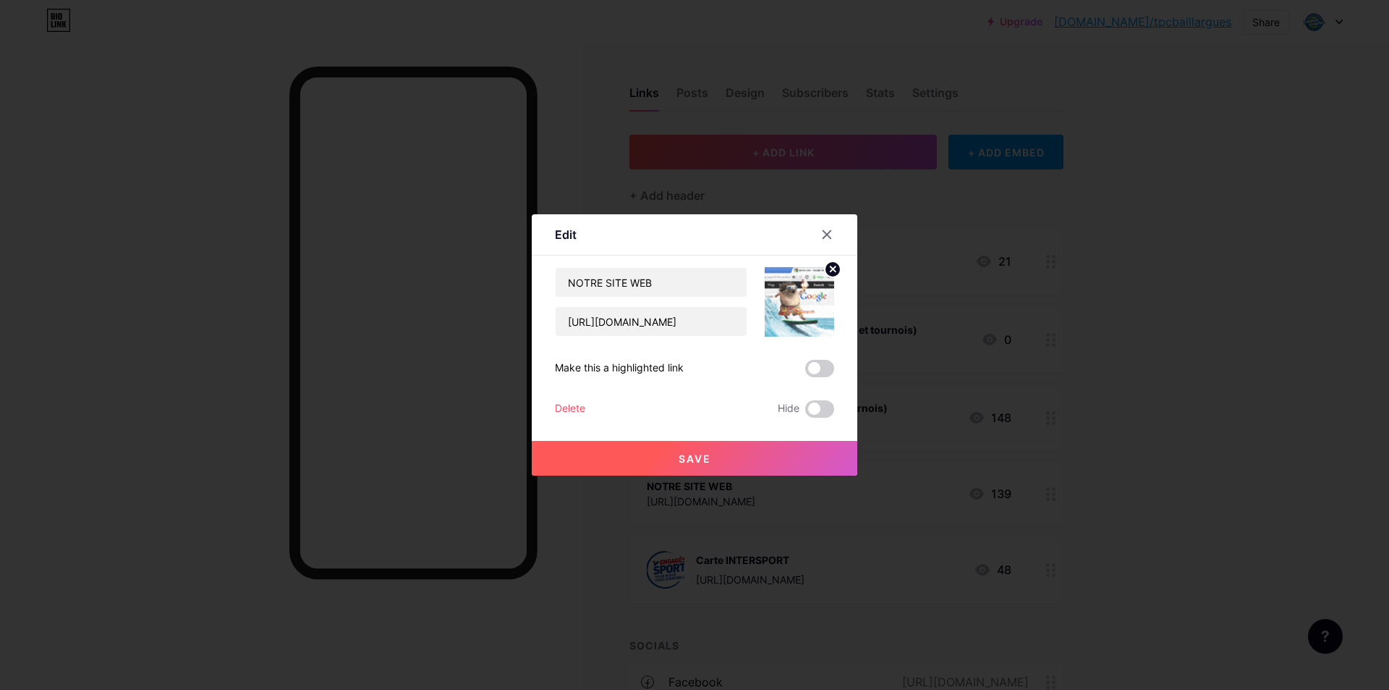
click at [742, 450] on button "Save" at bounding box center [695, 458] width 326 height 35
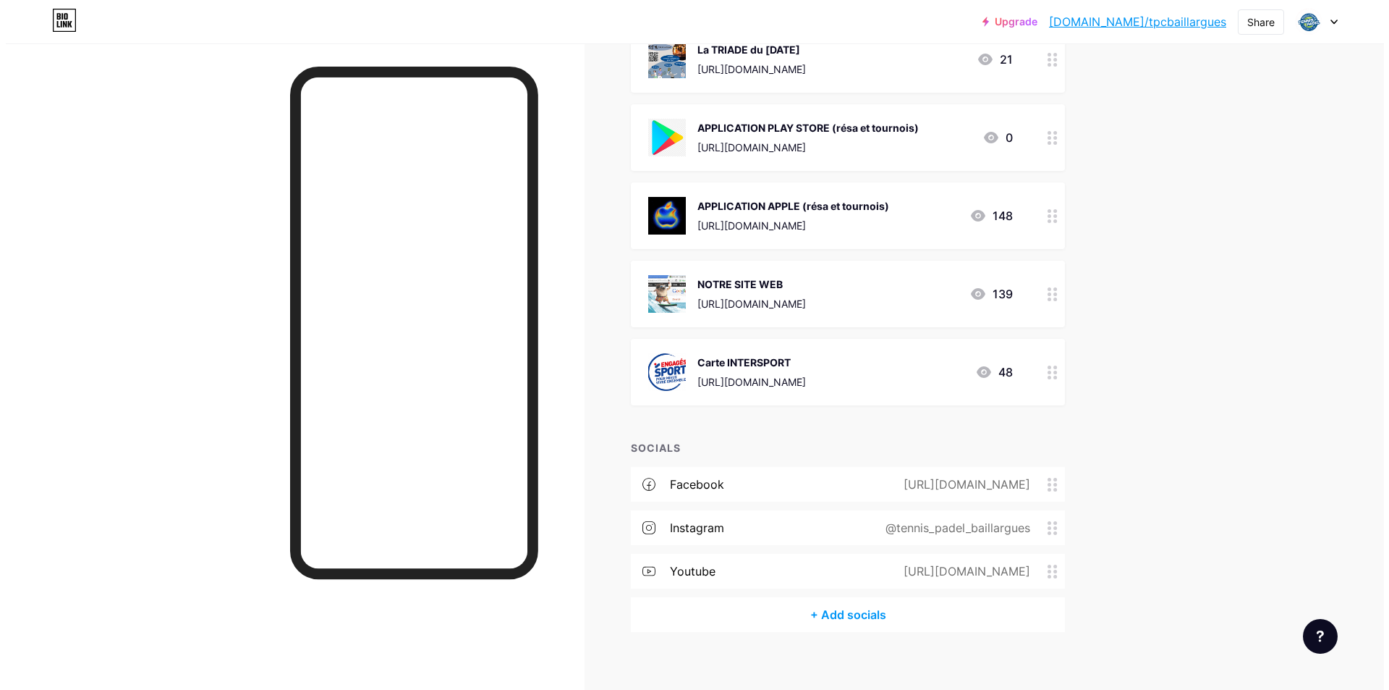
scroll to position [216, 0]
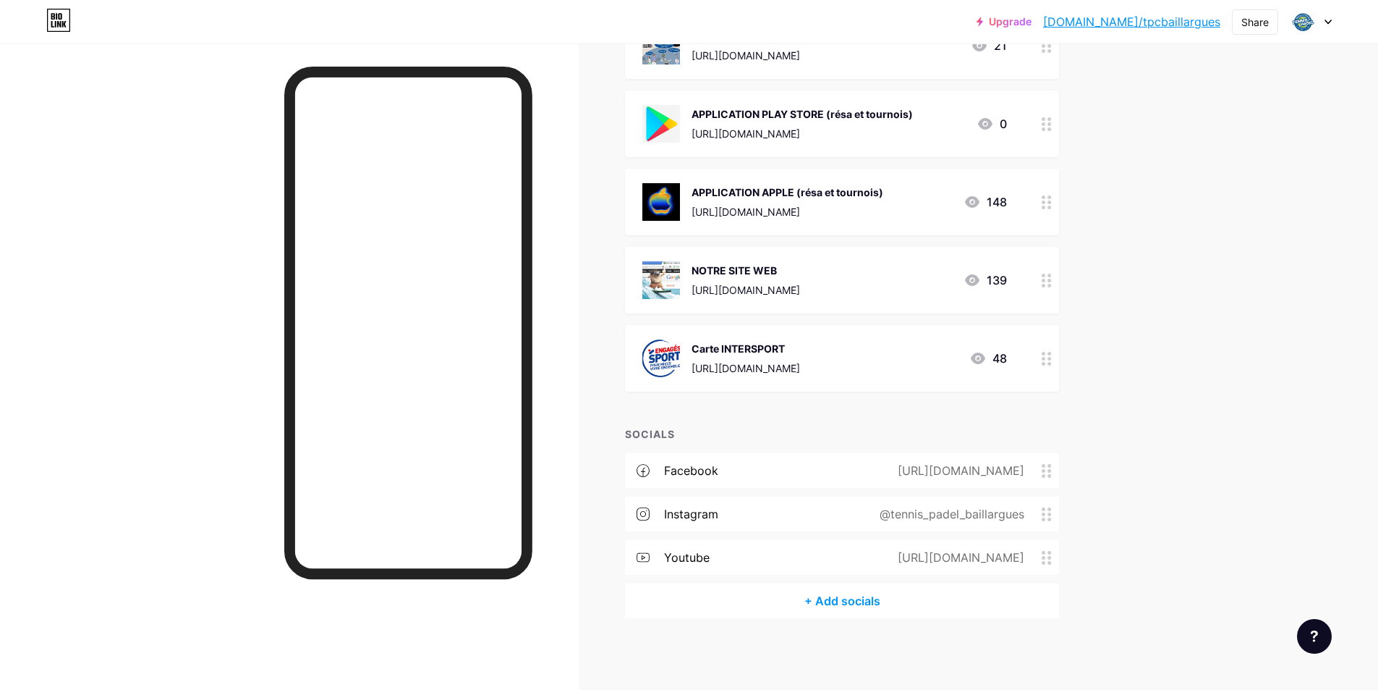
click at [1174, 378] on div "Upgrade [DOMAIN_NAME]/tpcbai... [DOMAIN_NAME]/tpcbaillargues Share Switch accou…" at bounding box center [689, 237] width 1378 height 906
click at [901, 592] on div "+ Add socials" at bounding box center [842, 600] width 434 height 35
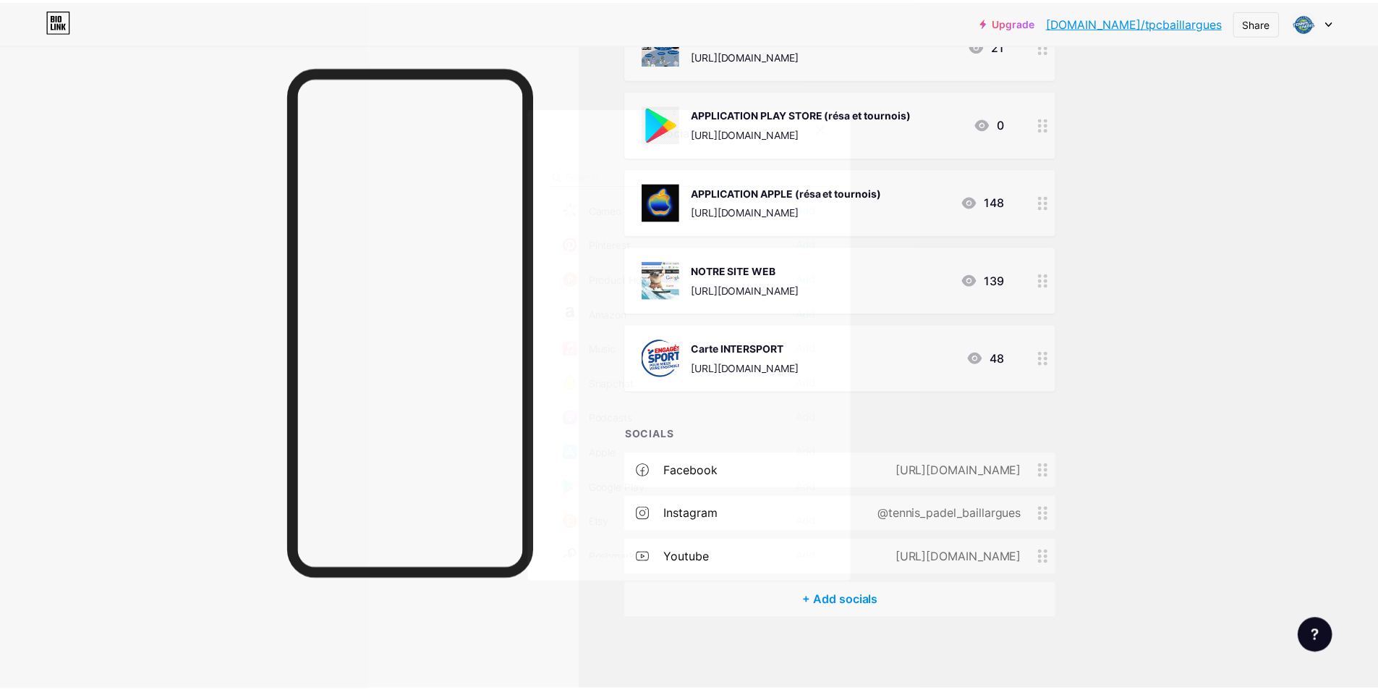
scroll to position [1016, 0]
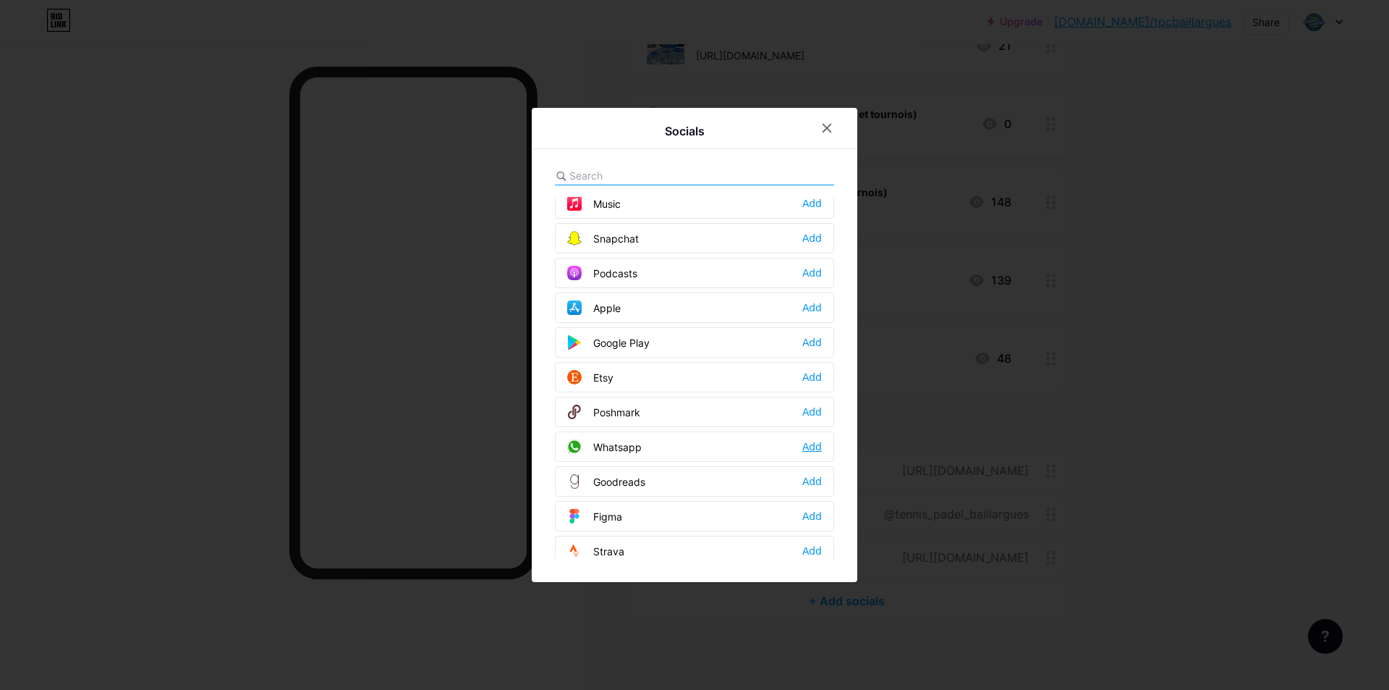
click at [808, 452] on div "Add" at bounding box center [812, 446] width 20 height 14
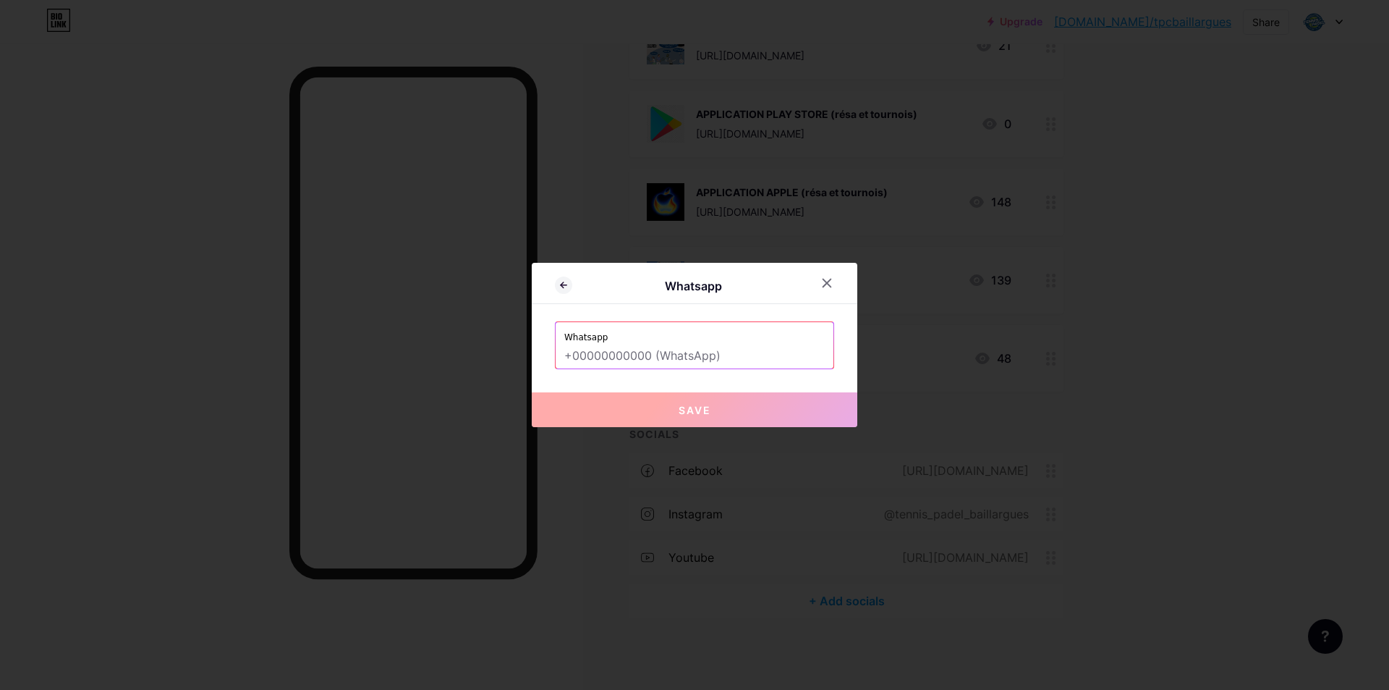
click at [597, 357] on input "text" at bounding box center [694, 356] width 261 height 25
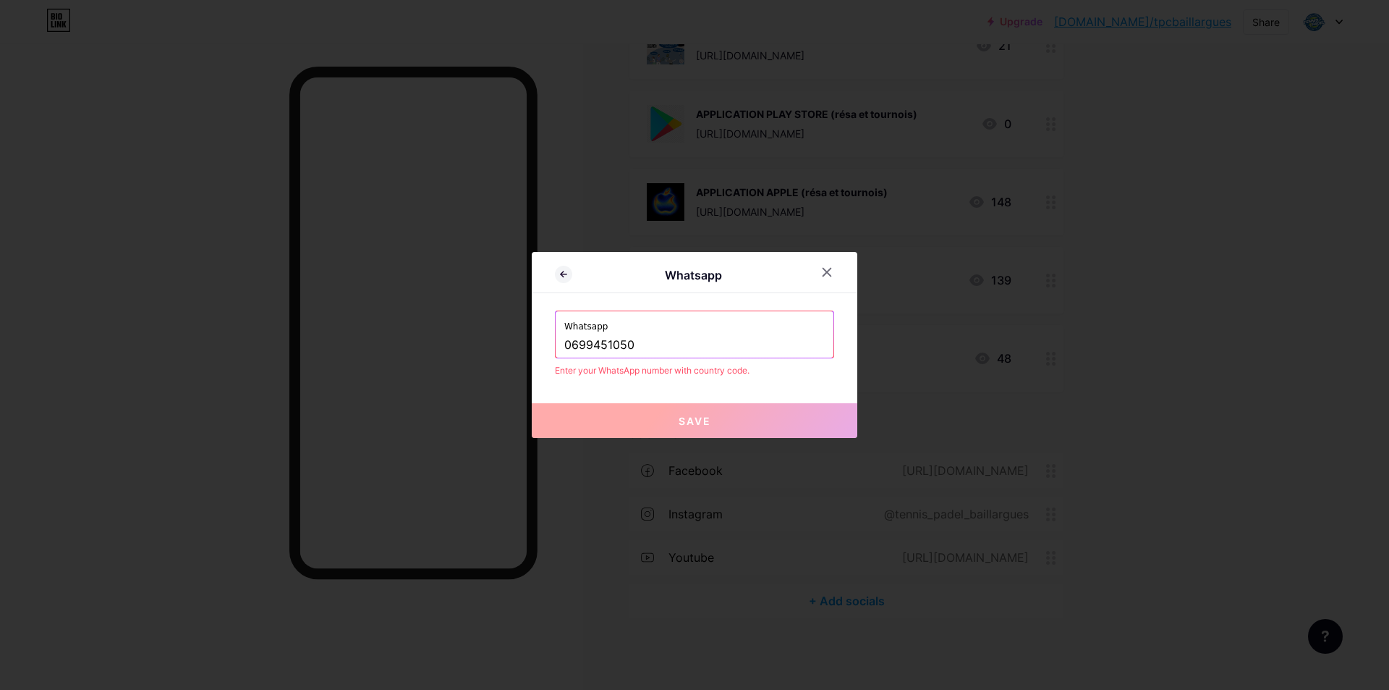
click at [573, 347] on input "0699451050" at bounding box center [694, 345] width 261 height 25
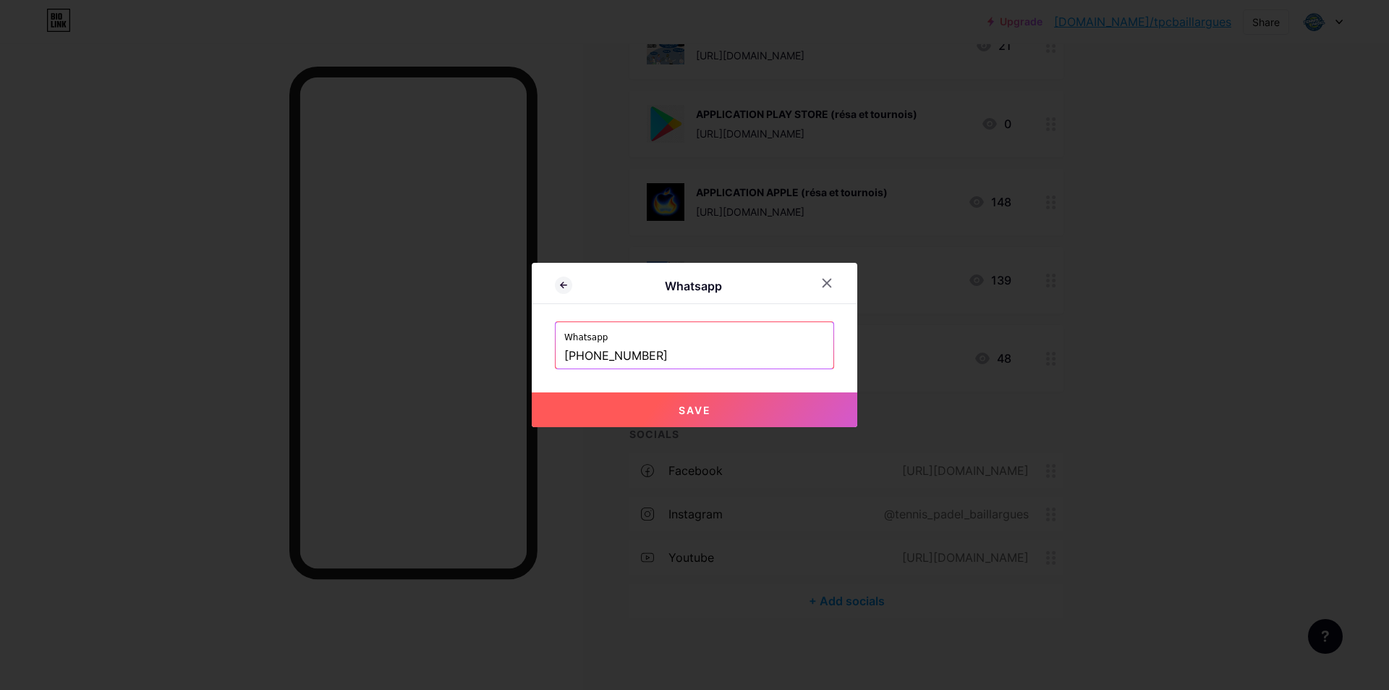
click at [660, 412] on button "Save" at bounding box center [695, 409] width 326 height 35
type input "[URL][DOMAIN_NAME][PHONE_NUMBER]"
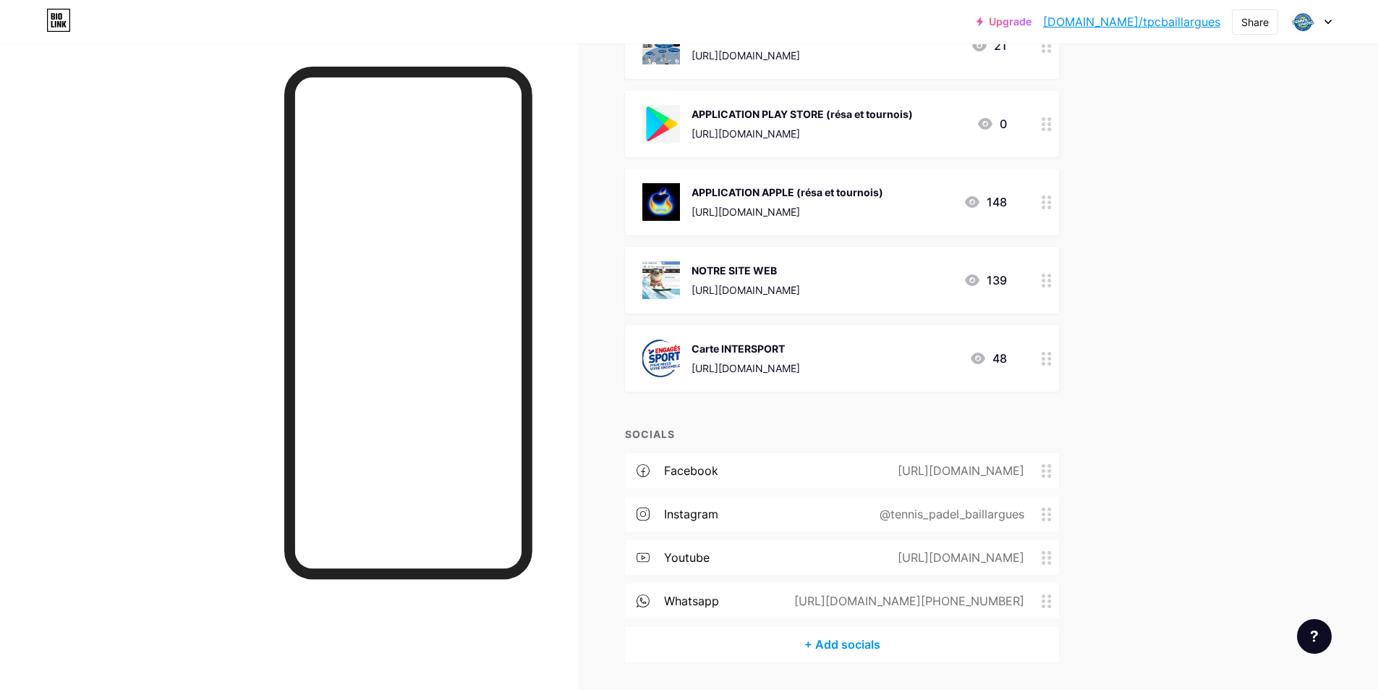
click at [211, 336] on div at bounding box center [289, 388] width 579 height 690
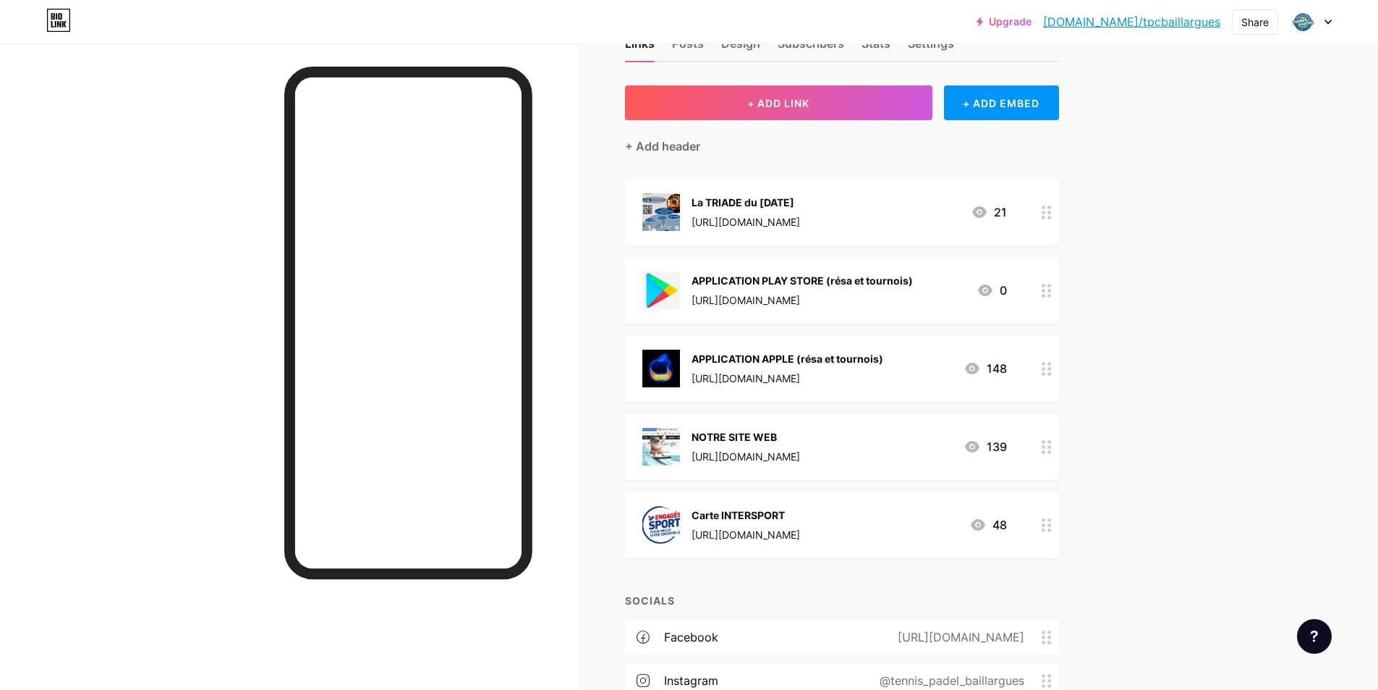
scroll to position [0, 0]
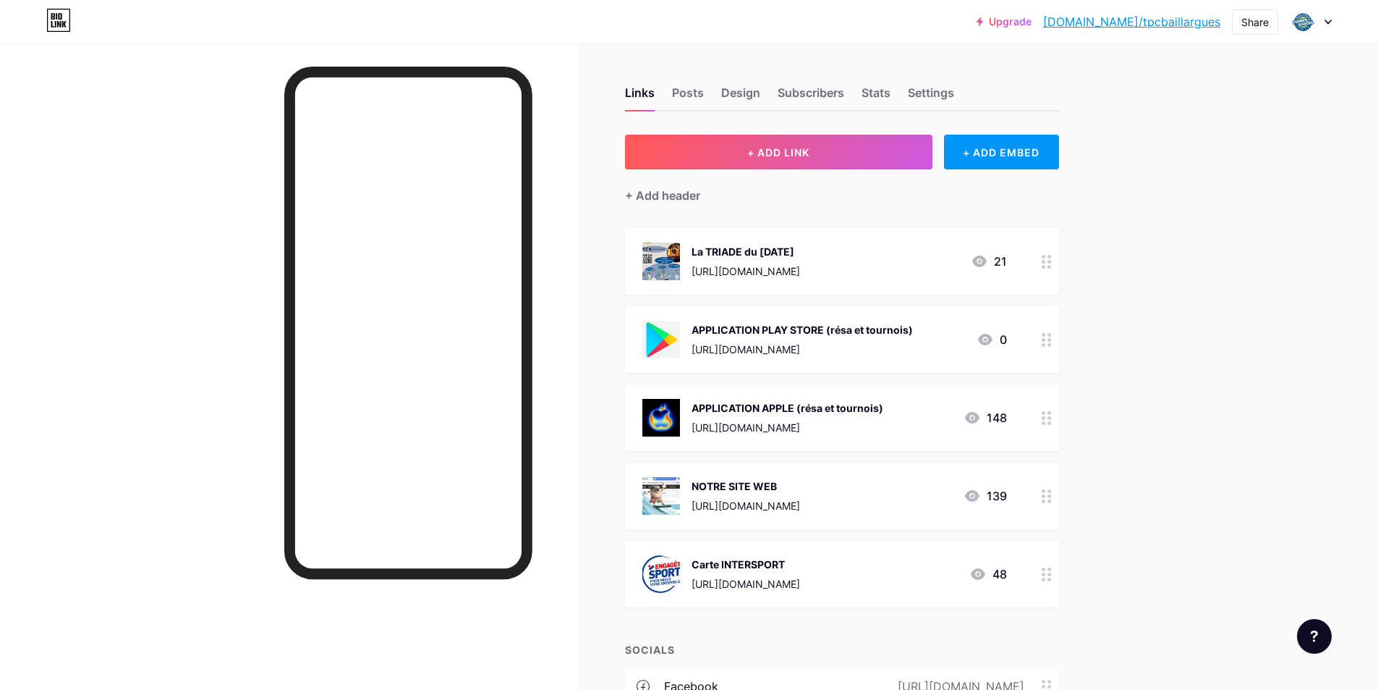
click at [124, 277] on div at bounding box center [289, 388] width 579 height 690
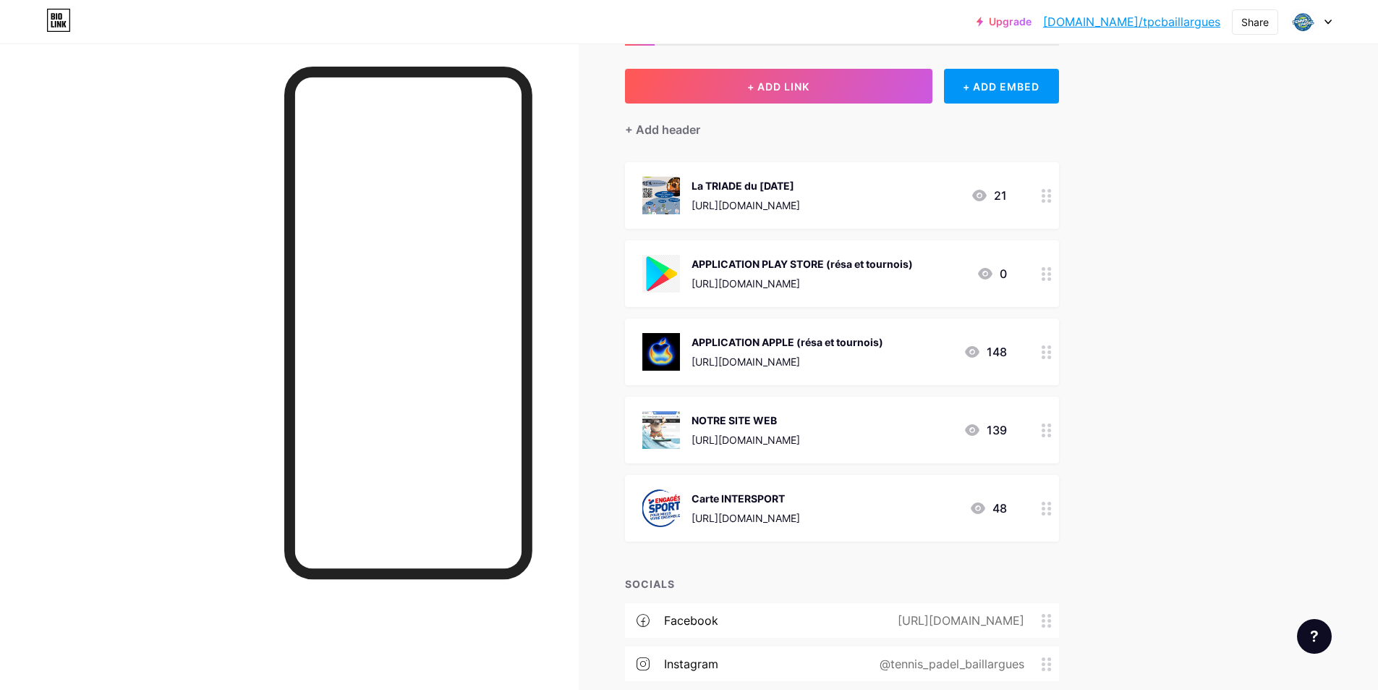
scroll to position [72, 0]
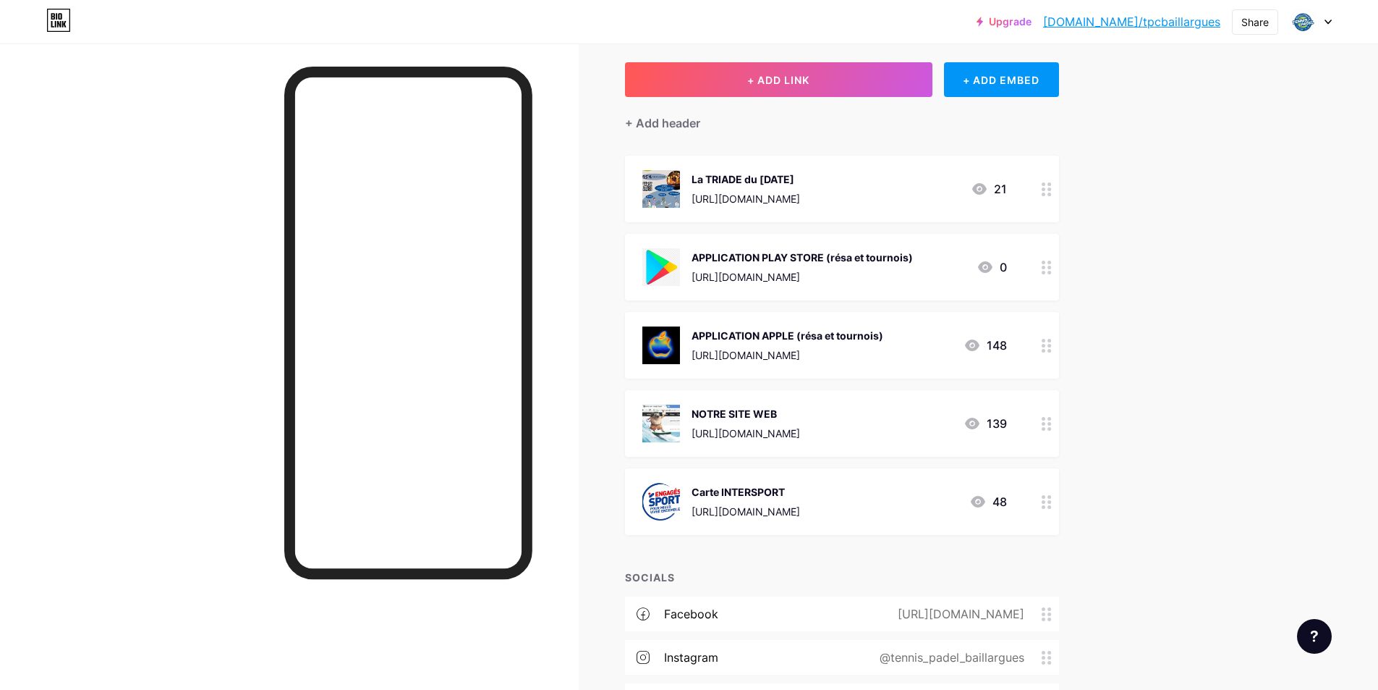
click at [174, 287] on div at bounding box center [289, 388] width 579 height 690
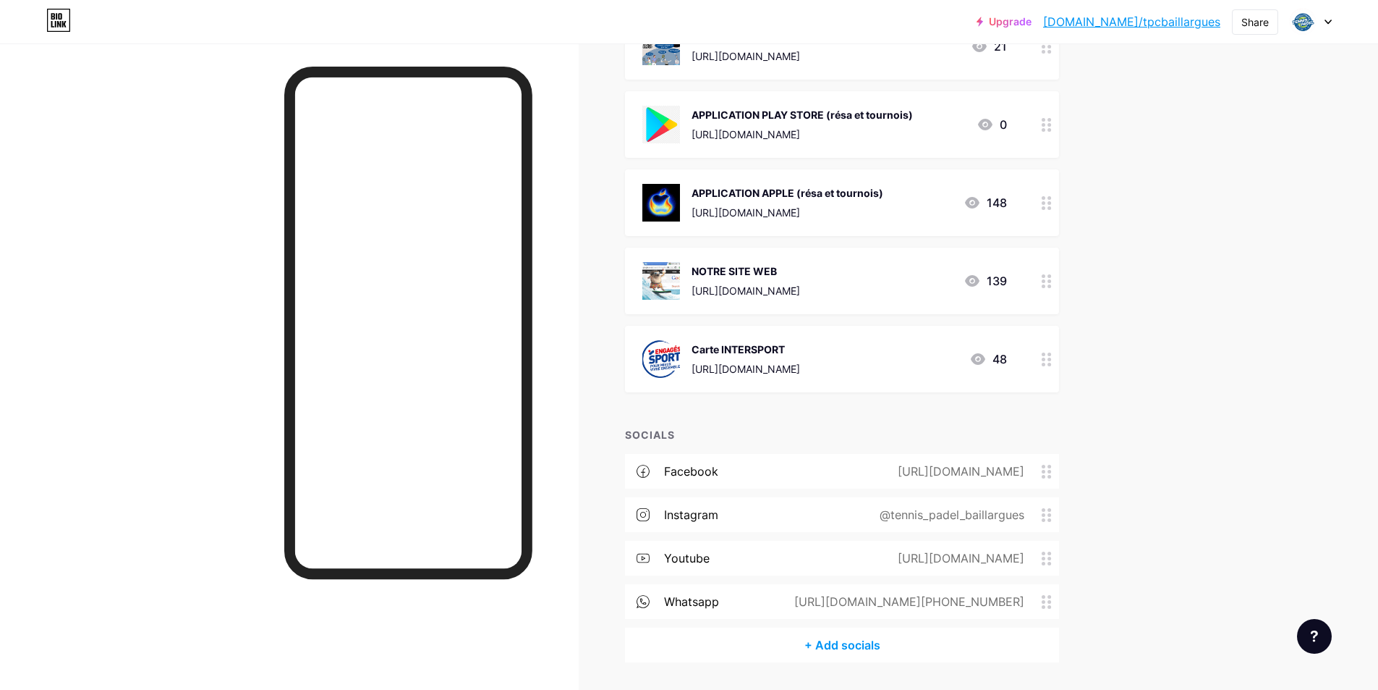
scroll to position [217, 0]
click at [179, 199] on div at bounding box center [289, 388] width 579 height 690
